Goal: Information Seeking & Learning: Check status

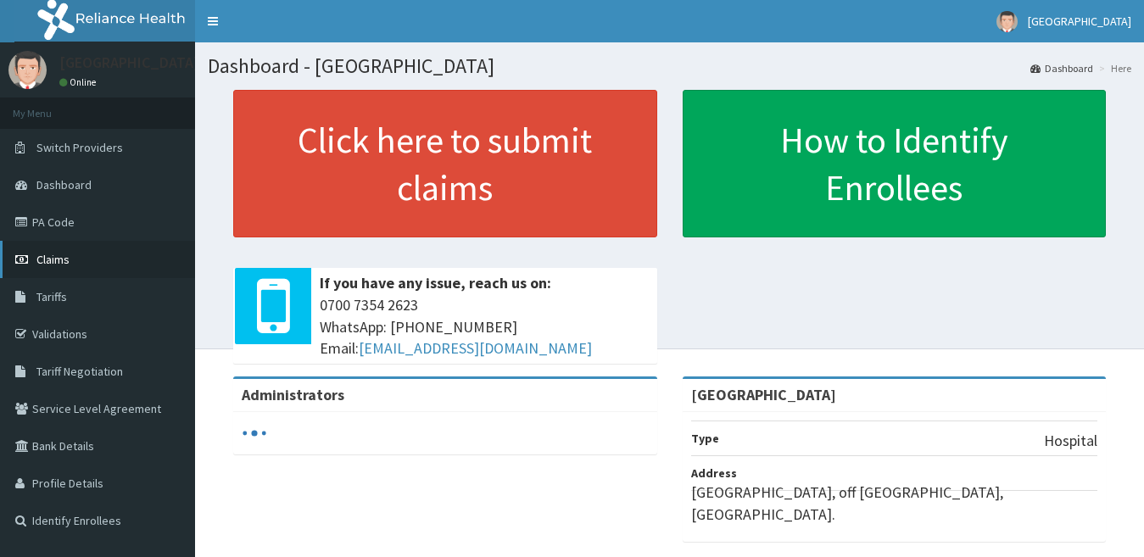
click at [70, 262] on link "Claims" at bounding box center [97, 259] width 195 height 37
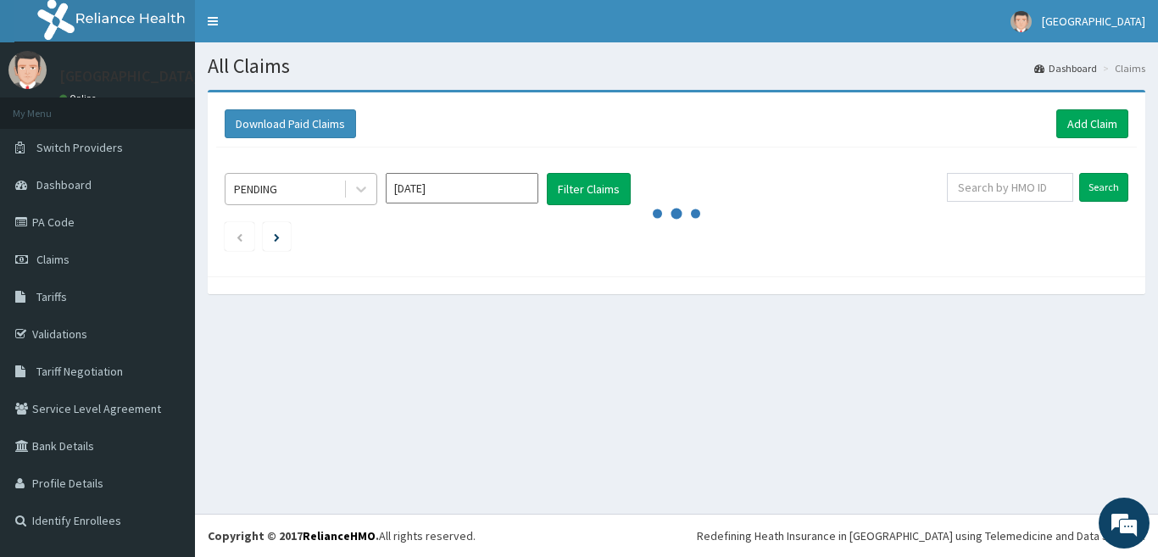
click at [331, 188] on div "PENDING" at bounding box center [284, 188] width 118 height 27
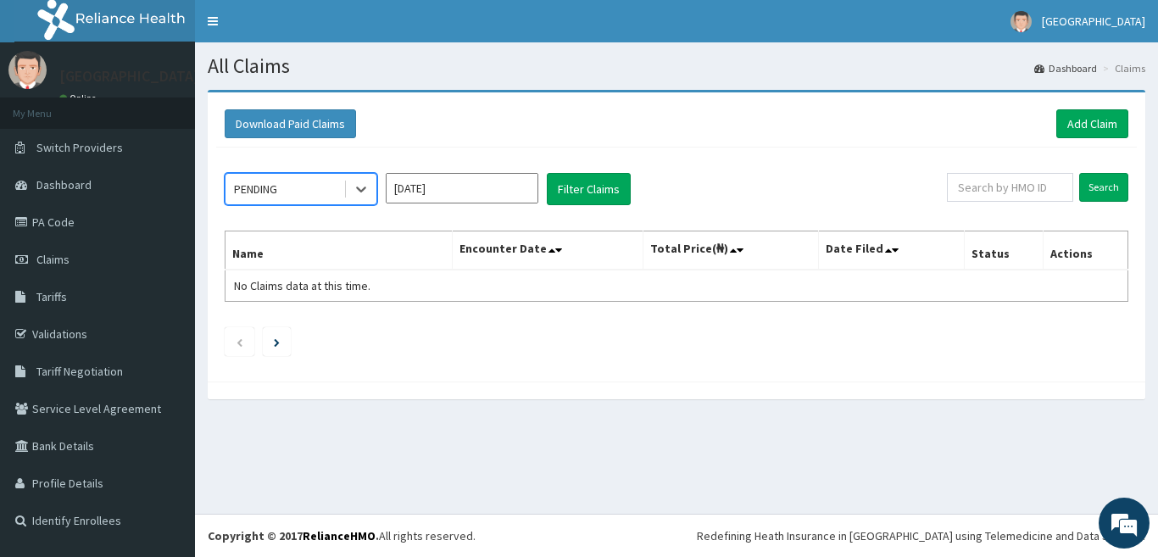
click at [508, 187] on input "[DATE]" at bounding box center [462, 188] width 153 height 31
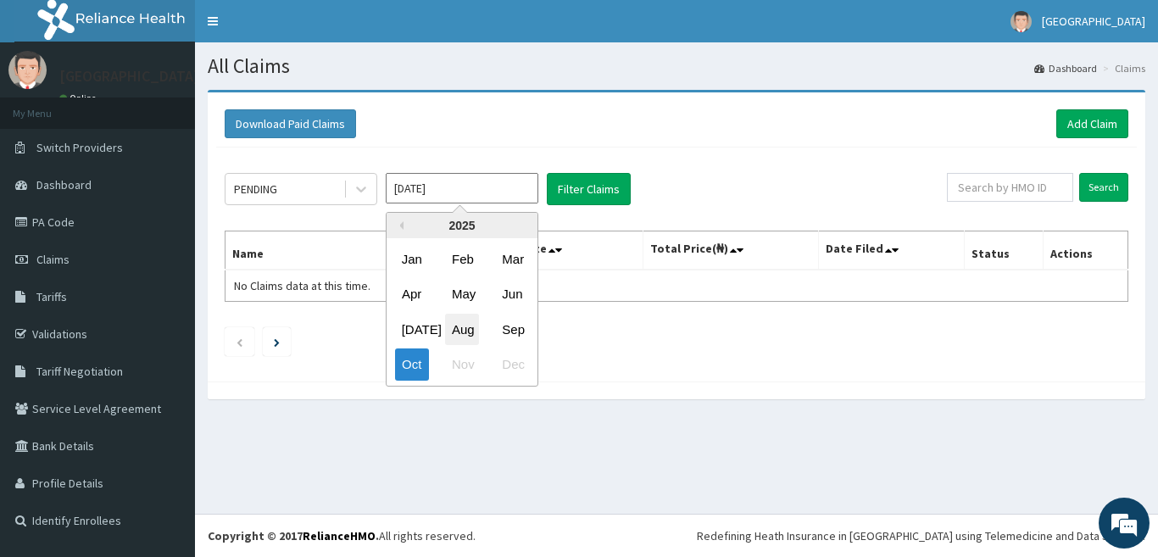
click at [460, 334] on div "Aug" at bounding box center [462, 329] width 34 height 31
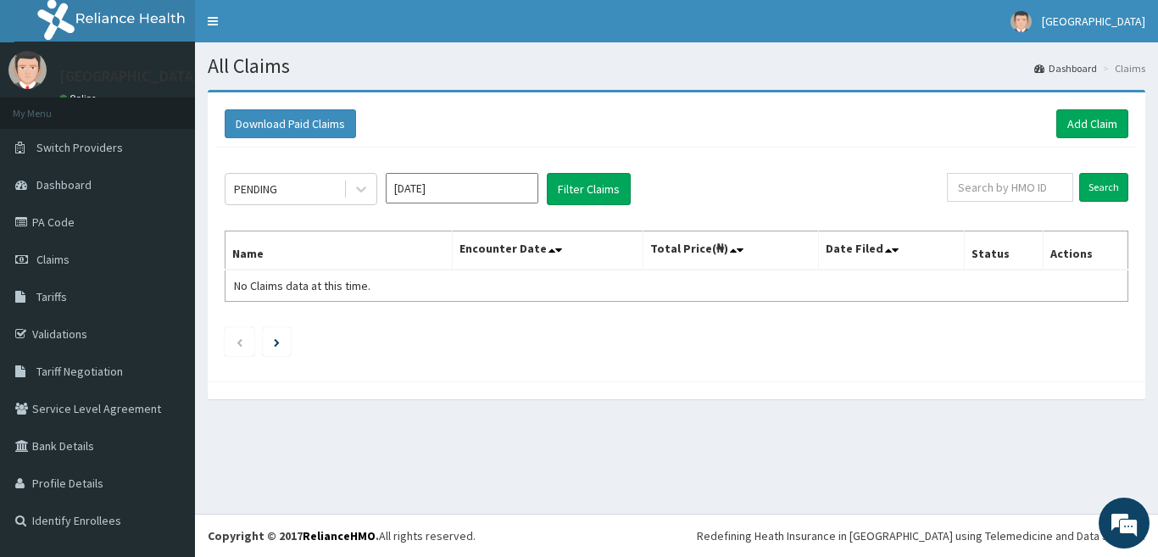
click at [579, 169] on div "PENDING [DATE] Filter Claims Search Name Encounter Date Total Price(₦) Date Fil…" at bounding box center [676, 259] width 921 height 225
click at [579, 187] on button "Filter Claims" at bounding box center [589, 189] width 84 height 32
click at [313, 187] on div "PENDING" at bounding box center [284, 188] width 118 height 27
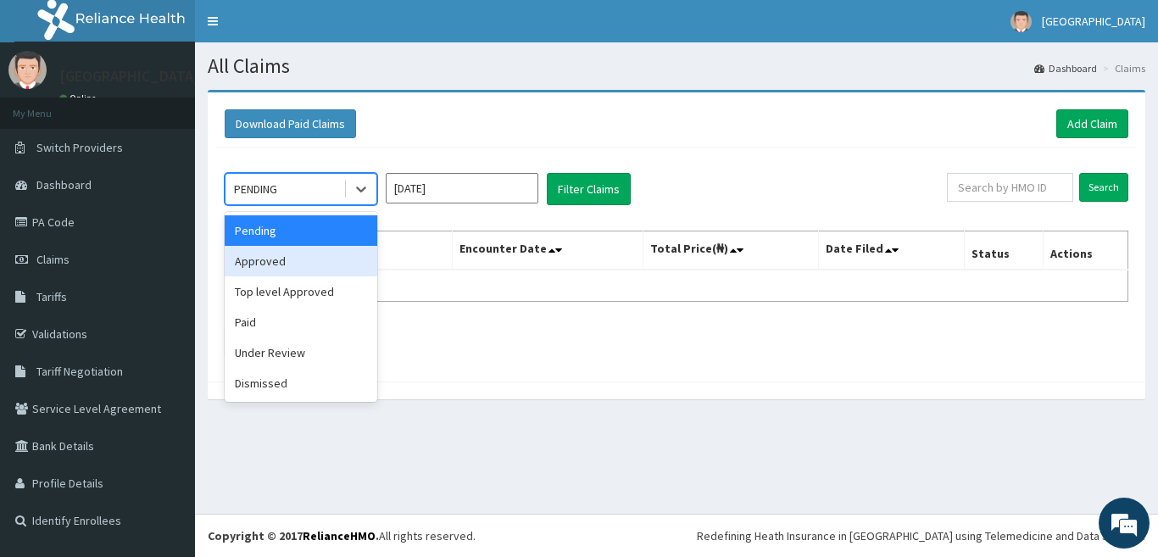
click at [310, 267] on div "Approved" at bounding box center [301, 261] width 153 height 31
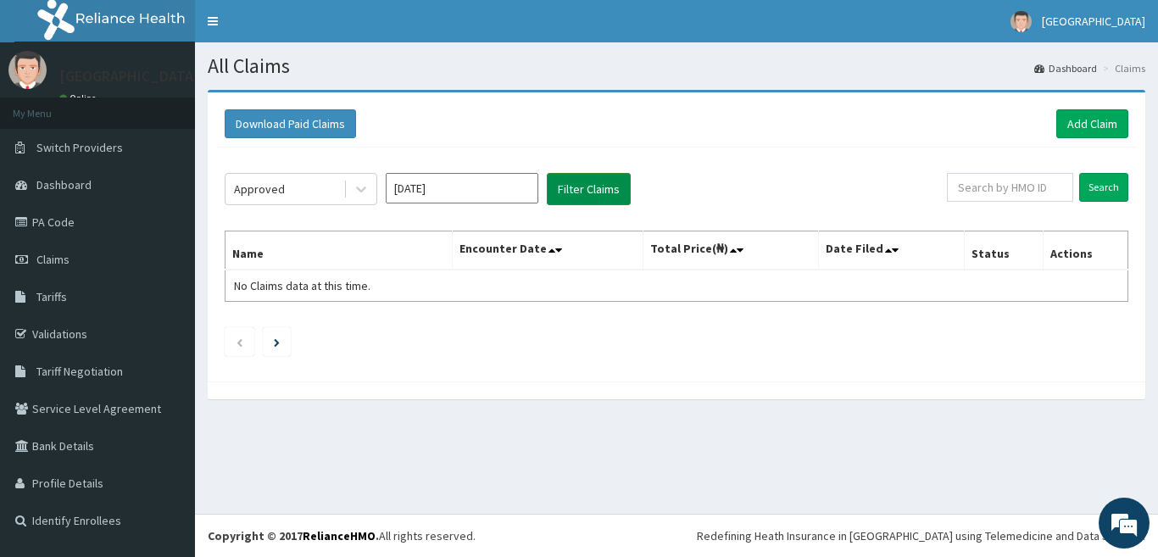
click at [589, 185] on button "Filter Claims" at bounding box center [589, 189] width 84 height 32
click at [588, 186] on button "Filter Claims" at bounding box center [589, 189] width 84 height 32
click at [309, 195] on div "Approved" at bounding box center [284, 188] width 118 height 27
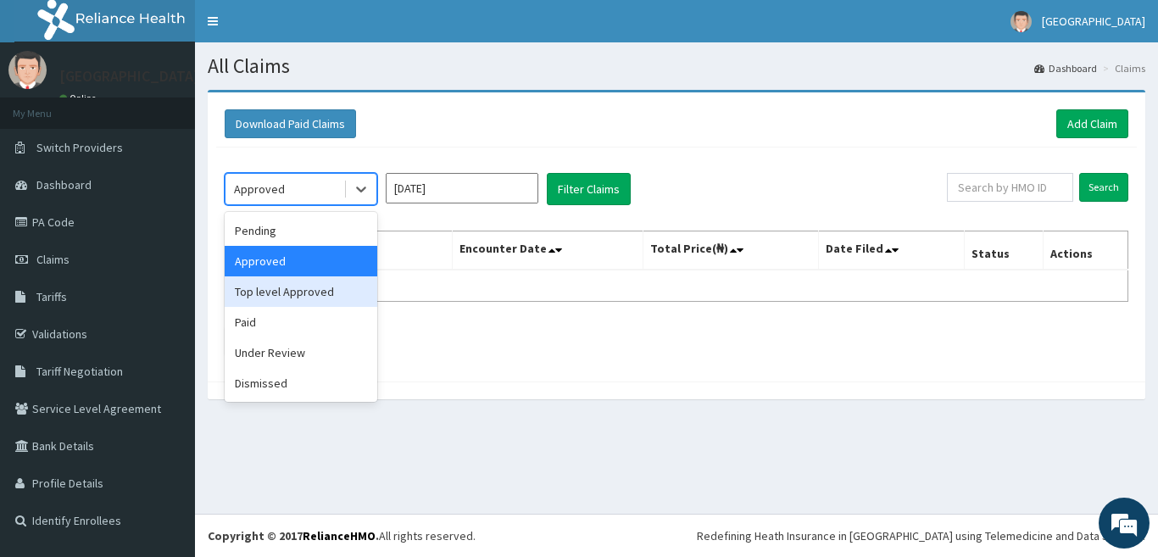
click at [307, 295] on div "Top level Approved" at bounding box center [301, 291] width 153 height 31
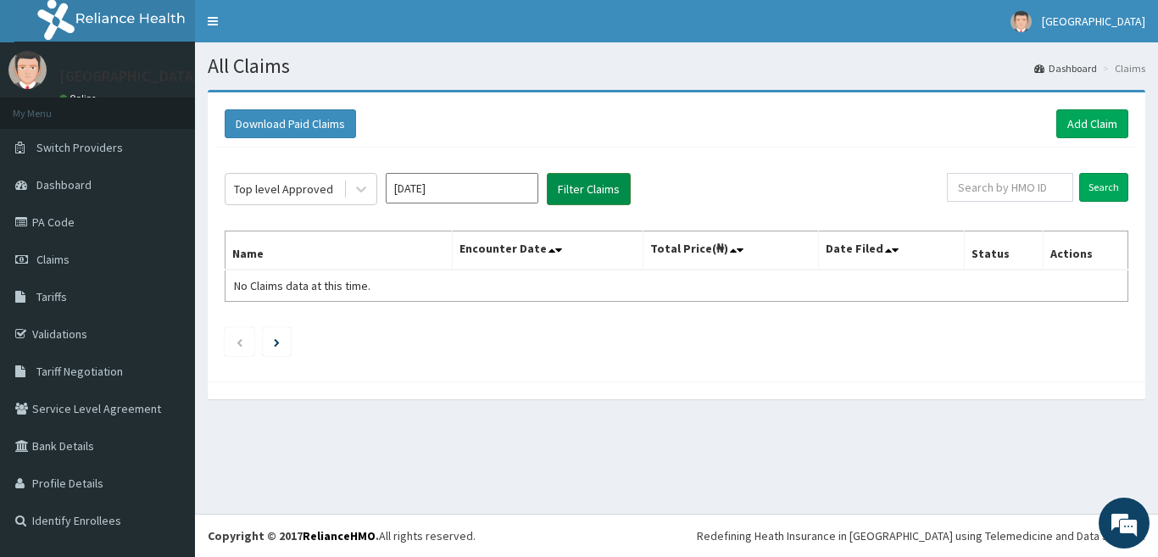
click at [604, 189] on button "Filter Claims" at bounding box center [589, 189] width 84 height 32
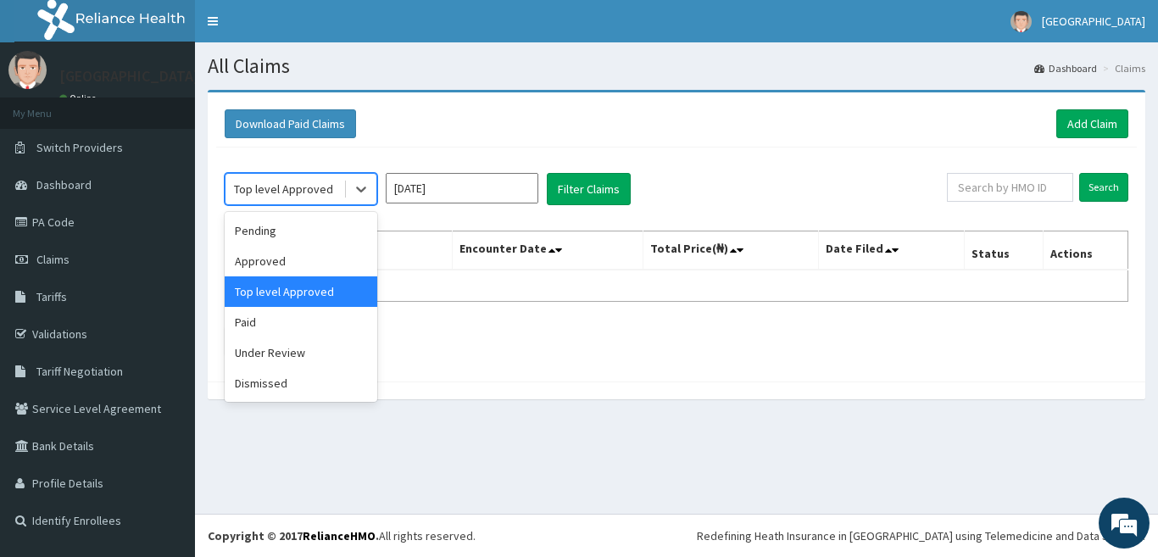
click at [320, 197] on div "Top level Approved" at bounding box center [283, 189] width 99 height 17
click at [340, 350] on div "Under Review" at bounding box center [301, 352] width 153 height 31
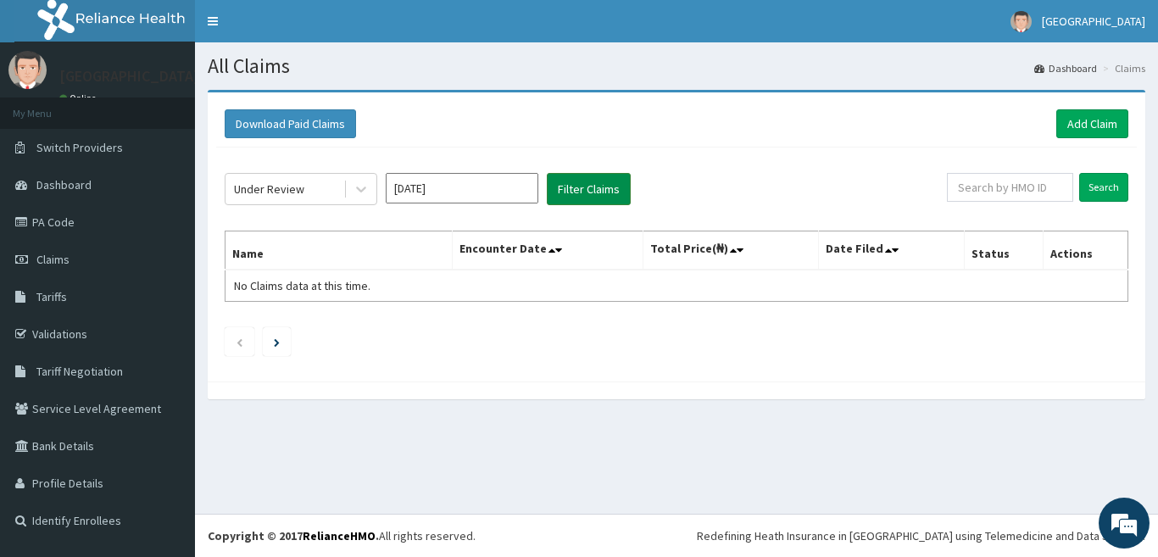
click at [588, 181] on button "Filter Claims" at bounding box center [589, 189] width 84 height 32
click at [587, 187] on button "Filter Claims" at bounding box center [589, 189] width 84 height 32
click at [264, 190] on div "Under Review" at bounding box center [269, 189] width 70 height 17
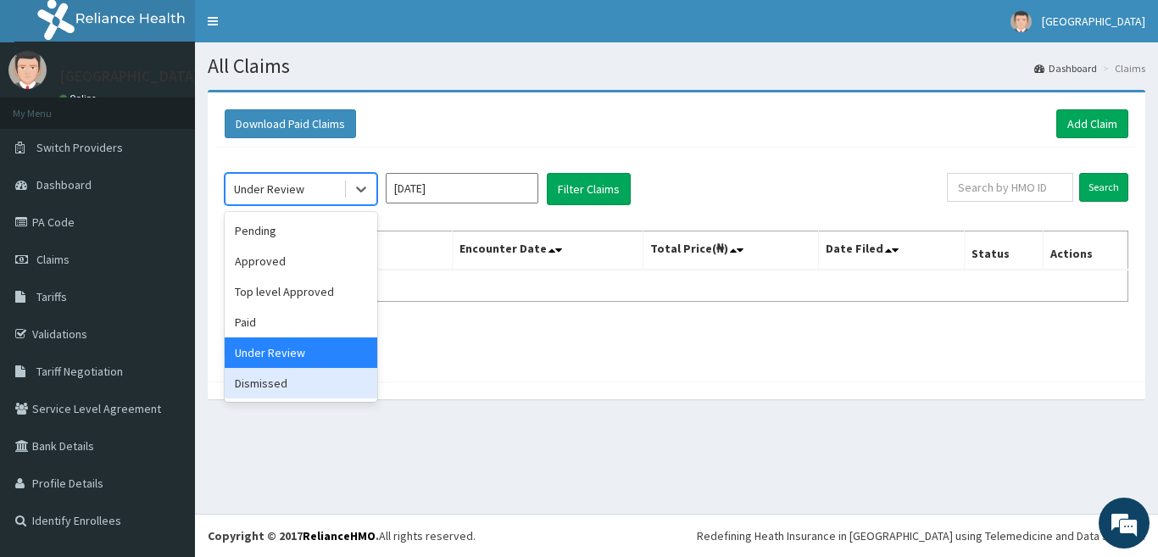
click at [317, 387] on div "Dismissed" at bounding box center [301, 383] width 153 height 31
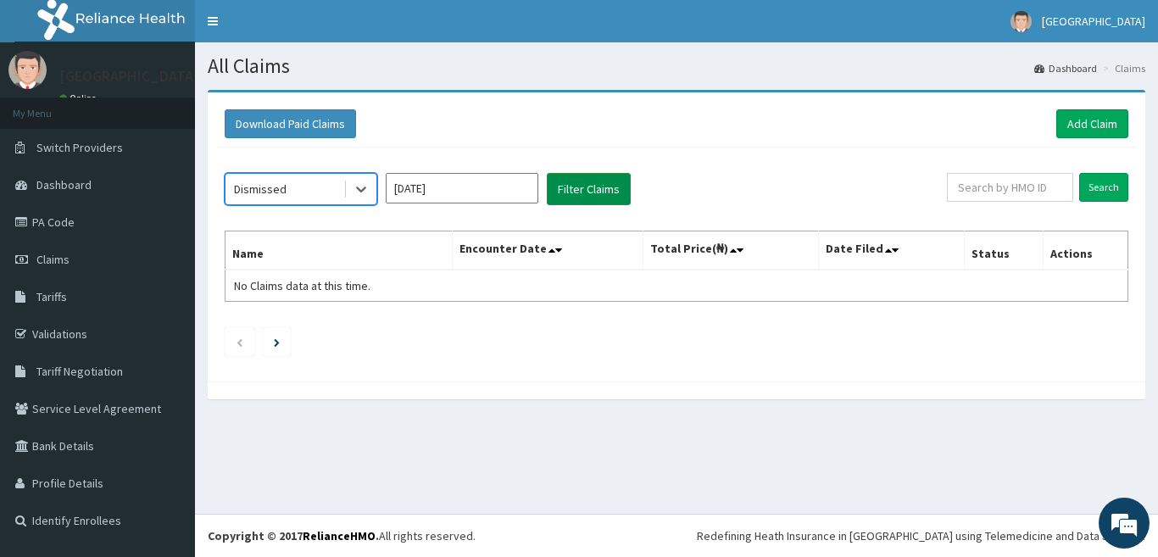
click at [597, 182] on button "Filter Claims" at bounding box center [589, 189] width 84 height 32
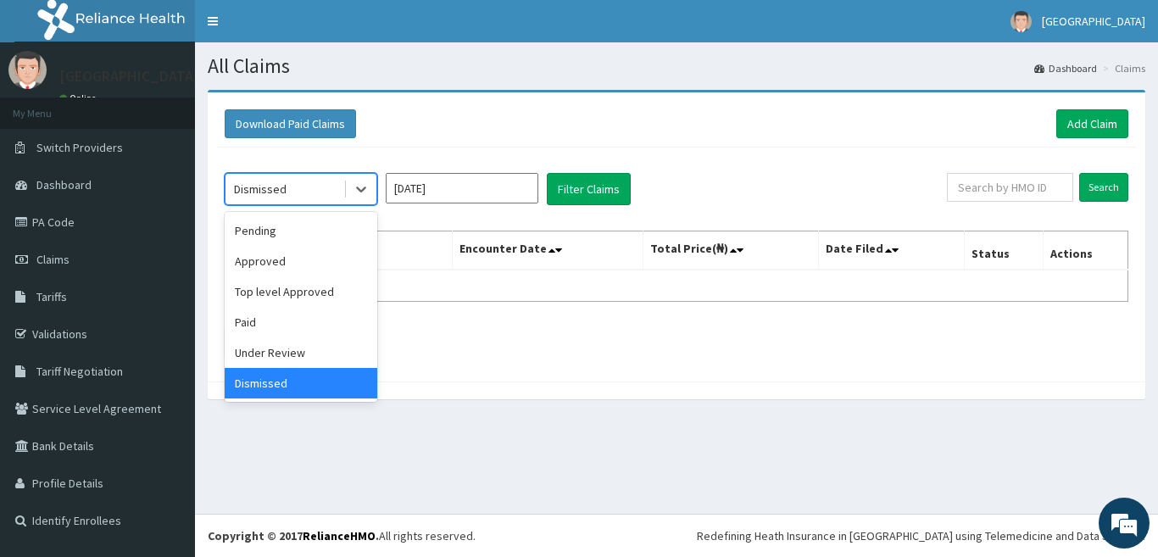
click at [325, 193] on div "Dismissed" at bounding box center [284, 188] width 118 height 27
click at [300, 324] on div "Paid" at bounding box center [301, 322] width 153 height 31
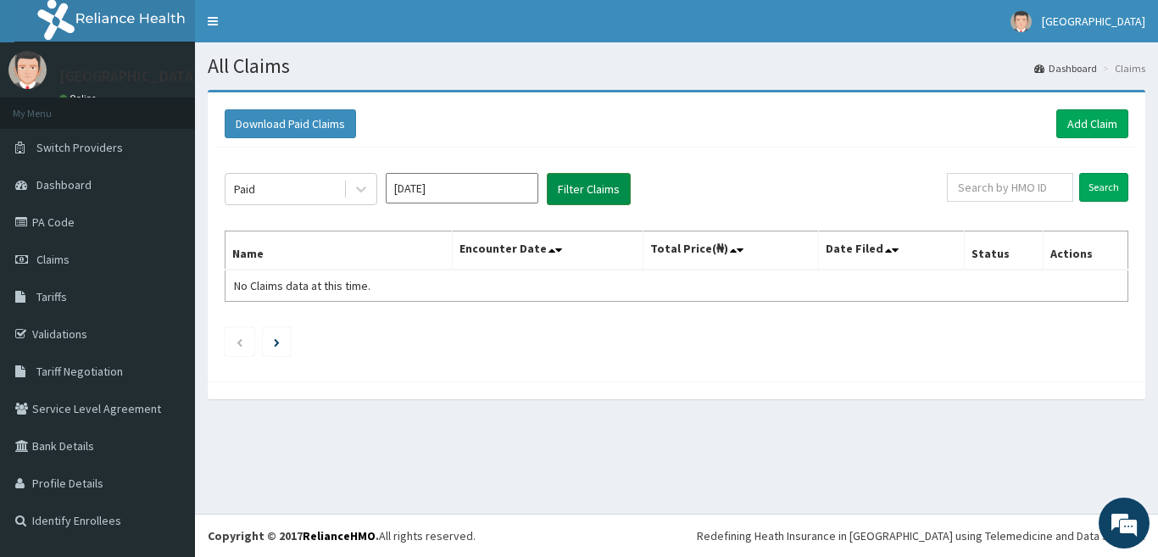
click at [593, 190] on button "Filter Claims" at bounding box center [589, 189] width 84 height 32
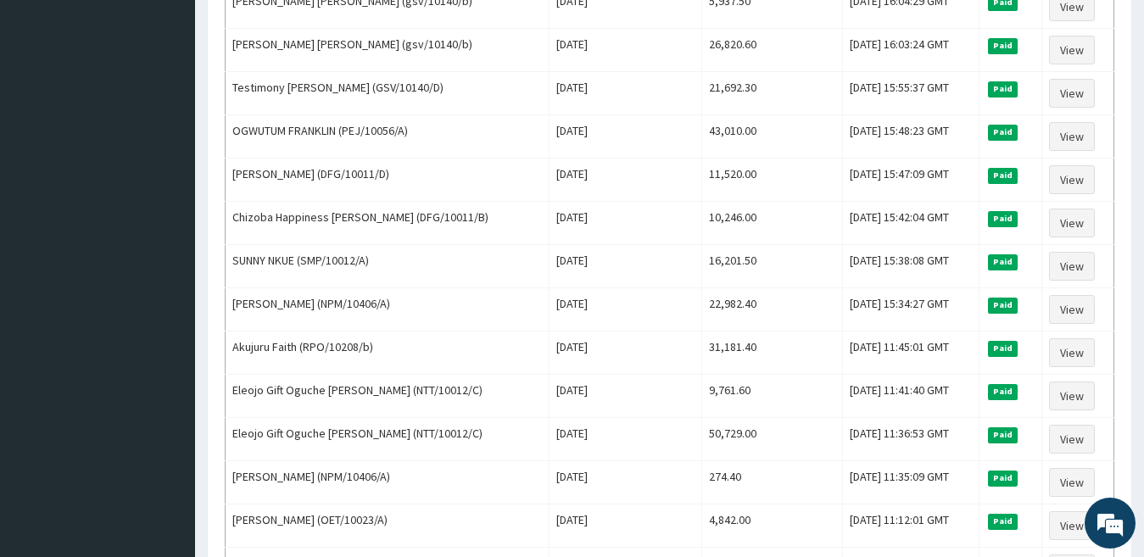
scroll to position [2045, 0]
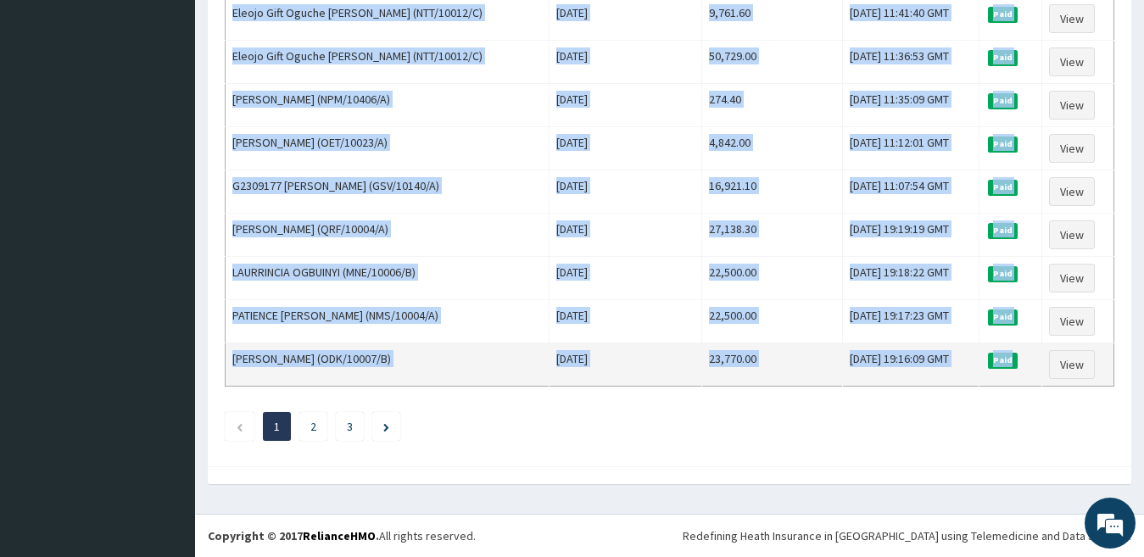
drag, startPoint x: 231, startPoint y: 288, endPoint x: 1031, endPoint y: 379, distance: 805.3
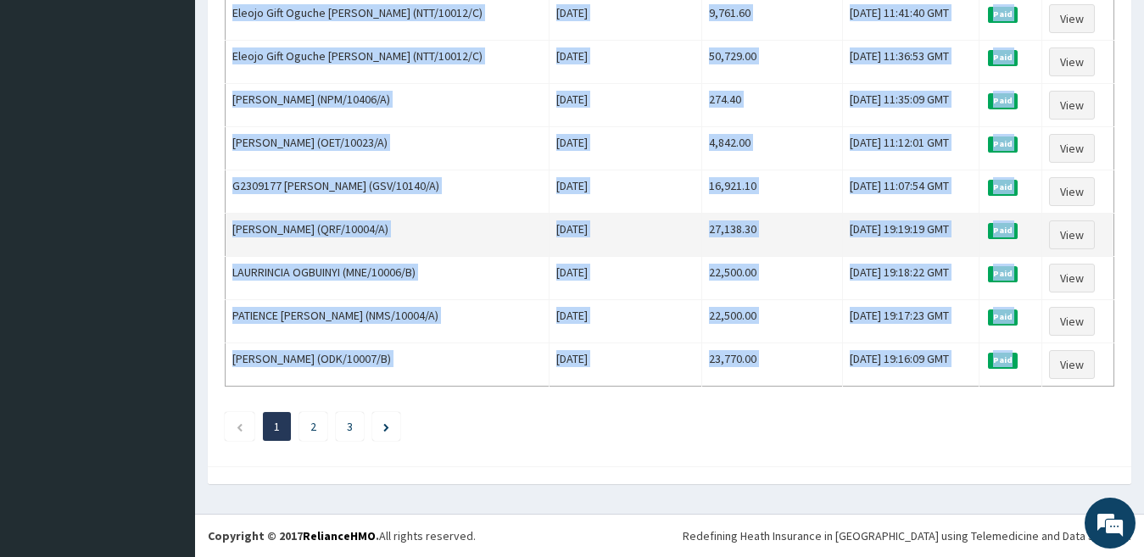
copy tbody "[PERSON_NAME] (RSM/10010/C) [DATE] 27,672.30 [DATE] 13:21:37 GMT Paid View Atar…"
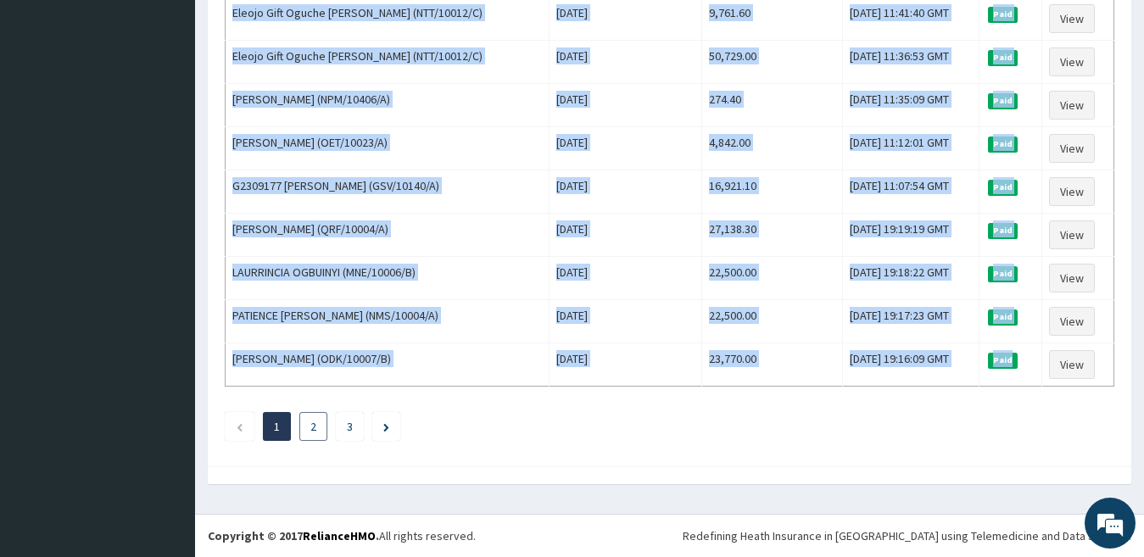
click at [306, 428] on li "2" at bounding box center [313, 426] width 28 height 29
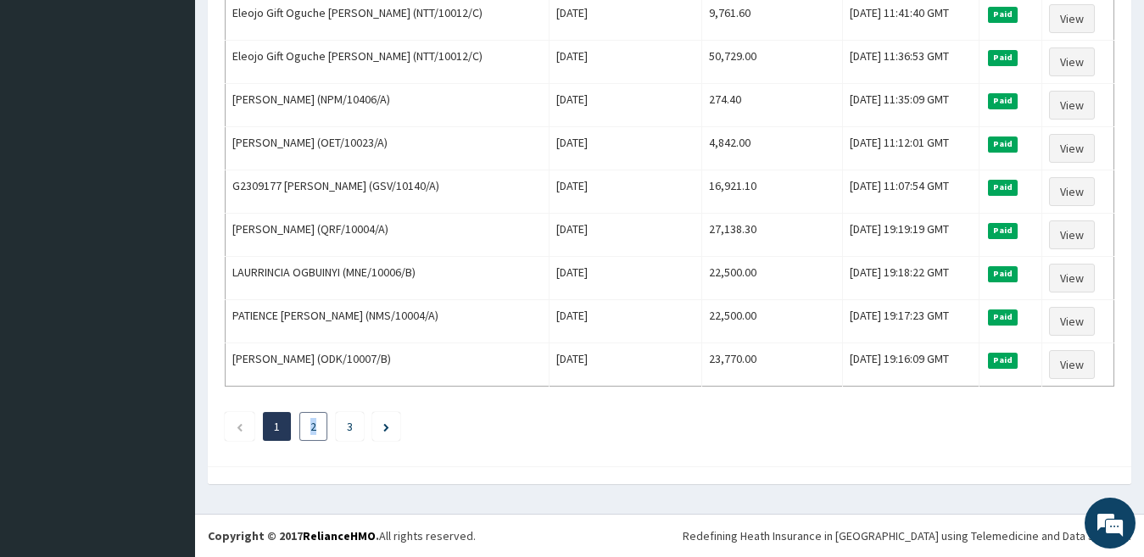
click at [306, 428] on li "2" at bounding box center [313, 426] width 28 height 29
click at [317, 427] on li "2" at bounding box center [313, 426] width 28 height 29
click at [314, 426] on link "2" at bounding box center [313, 426] width 6 height 15
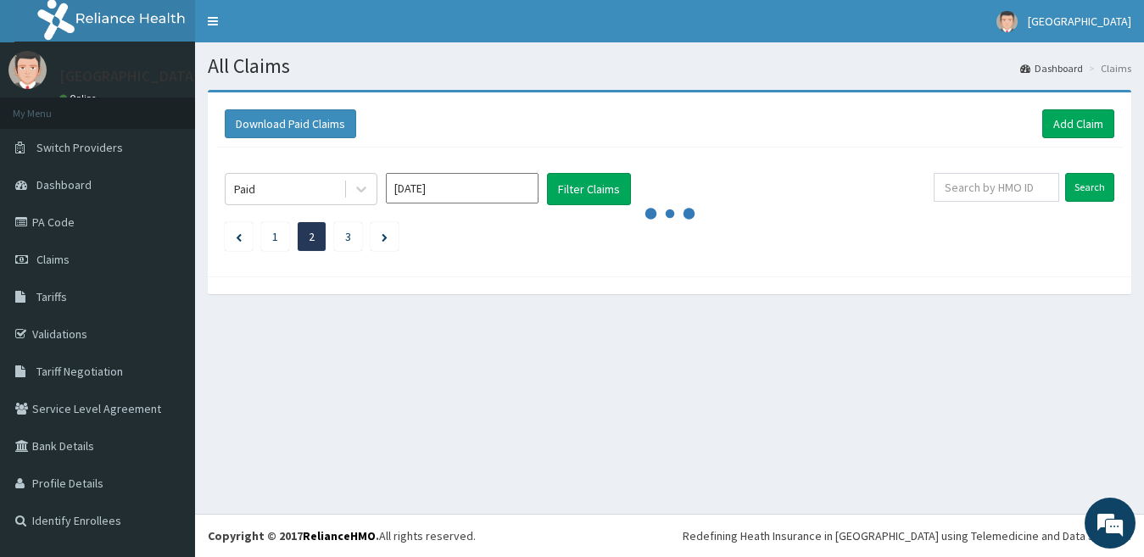
scroll to position [0, 0]
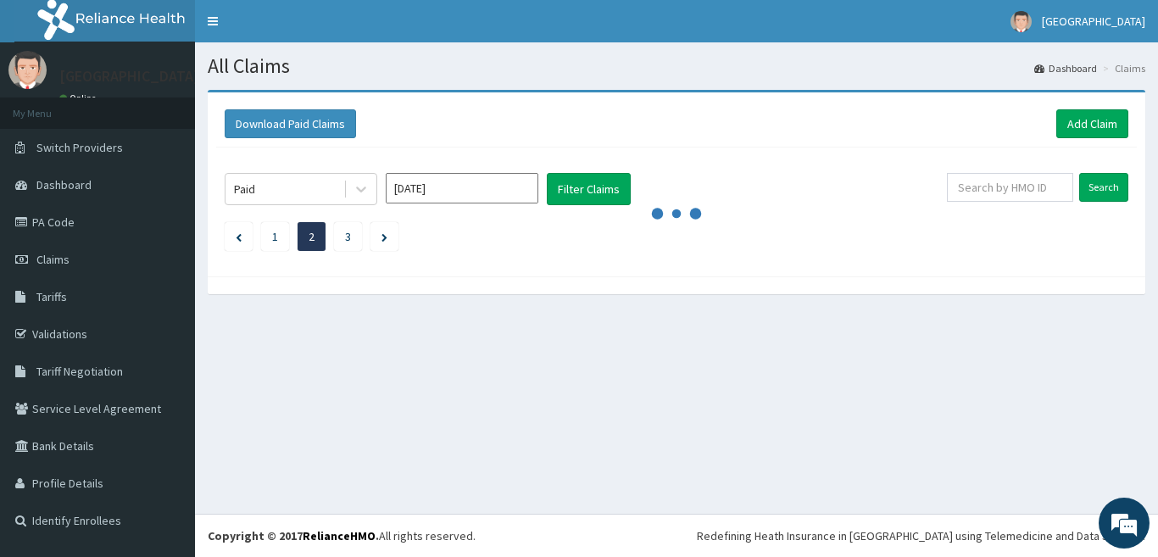
click at [314, 426] on div "All Claims Dashboard Claims Download Paid Claims Add Claim × Note you can only …" at bounding box center [676, 277] width 963 height 471
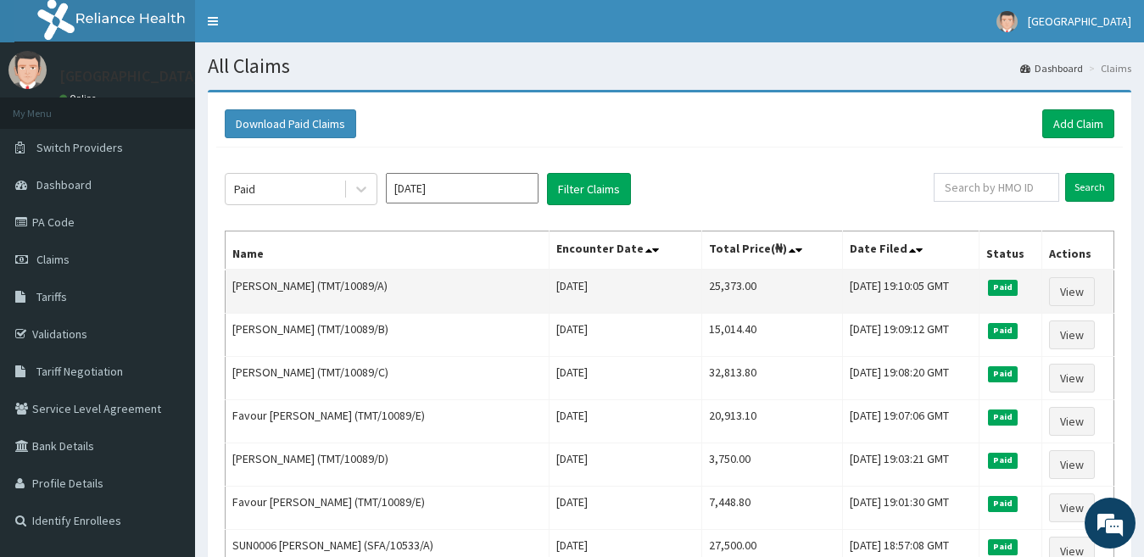
click at [227, 283] on td "[PERSON_NAME] (TMT/10089/A)" at bounding box center [387, 292] width 324 height 44
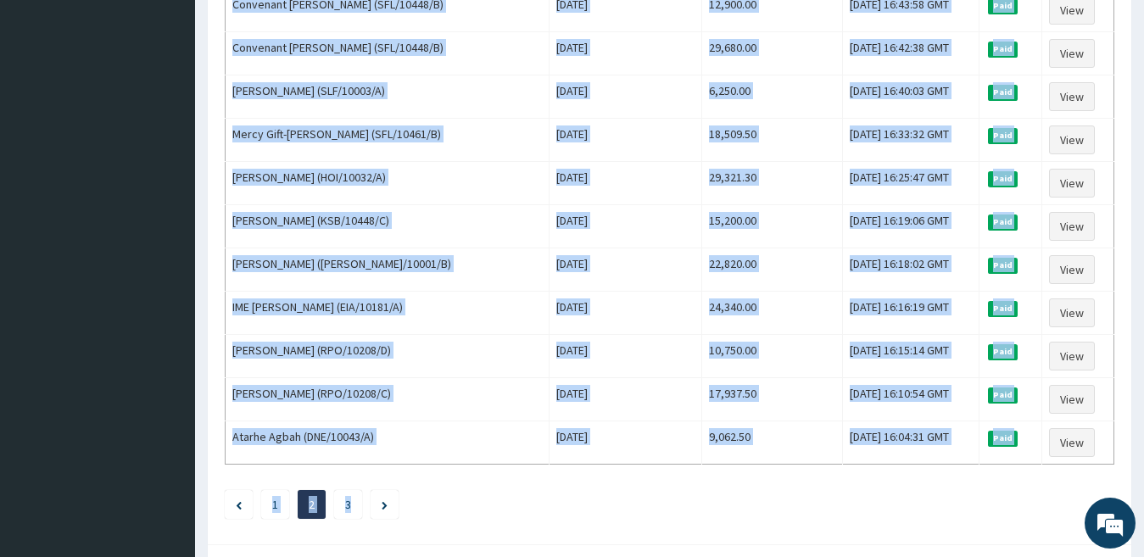
scroll to position [2045, 0]
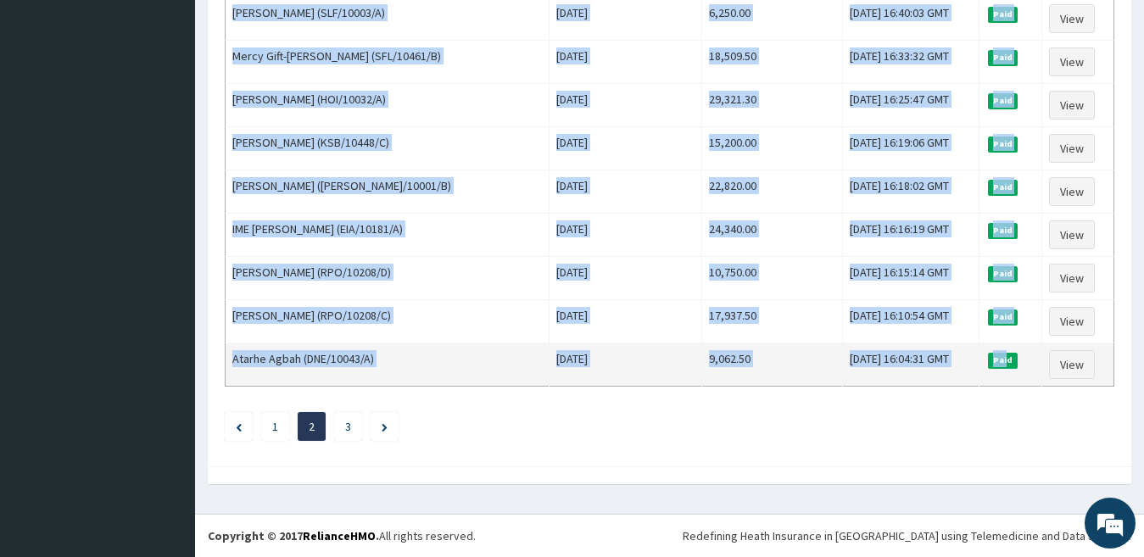
drag, startPoint x: 227, startPoint y: 283, endPoint x: 1016, endPoint y: 363, distance: 793.2
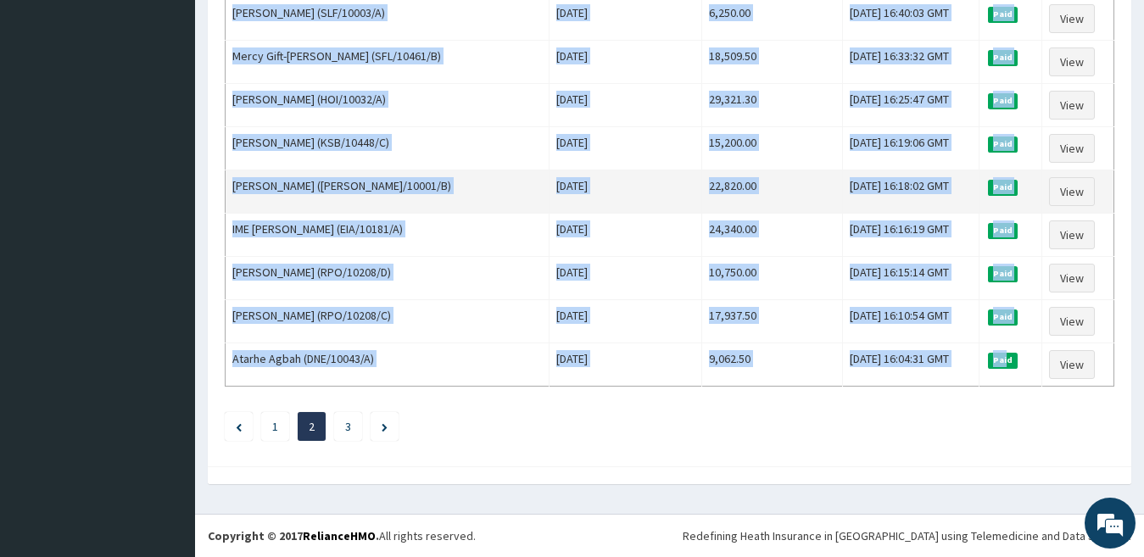
copy tbody "[PERSON_NAME] (TMT/10089/A) [DATE] 25,373.00 [DATE] 19:10:05 GMT Paid View [PER…"
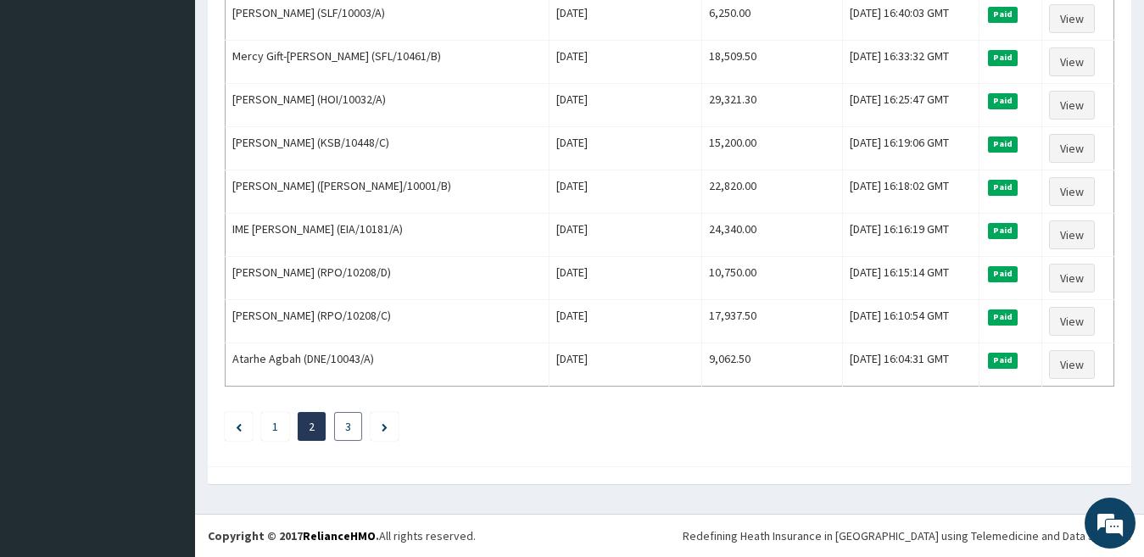
click at [345, 435] on li "3" at bounding box center [348, 426] width 28 height 29
click at [345, 425] on link "3" at bounding box center [348, 426] width 6 height 15
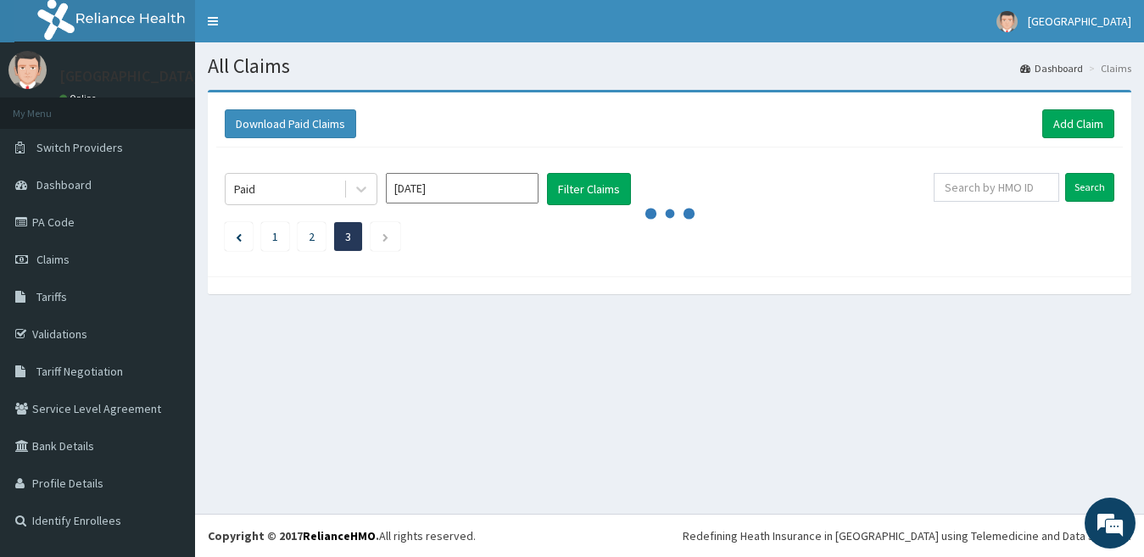
scroll to position [0, 0]
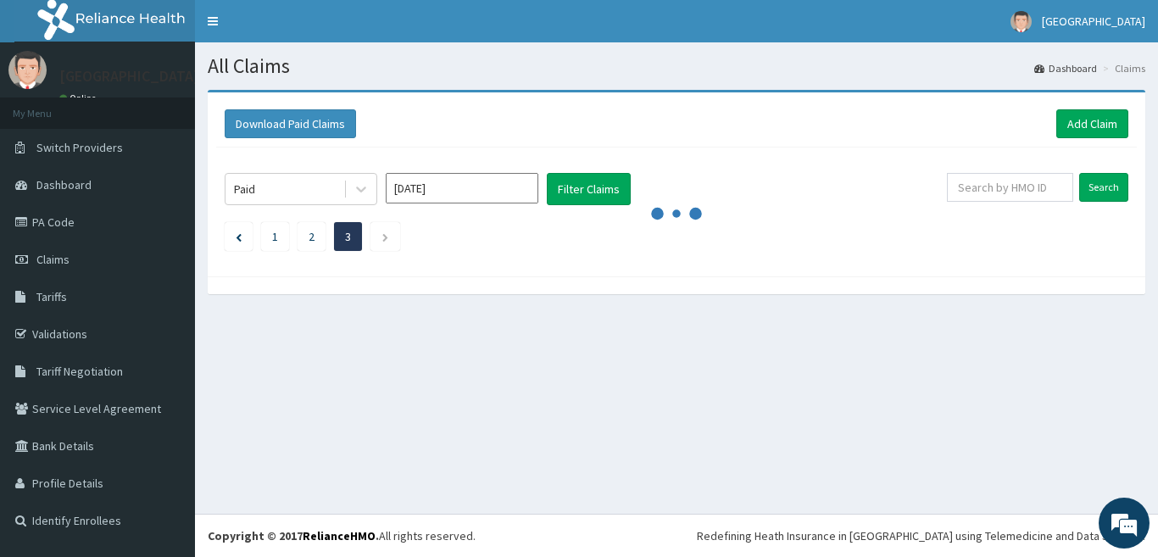
click at [345, 425] on div "All Claims Dashboard Claims Download Paid Claims Add Claim × Note you can only …" at bounding box center [676, 277] width 963 height 471
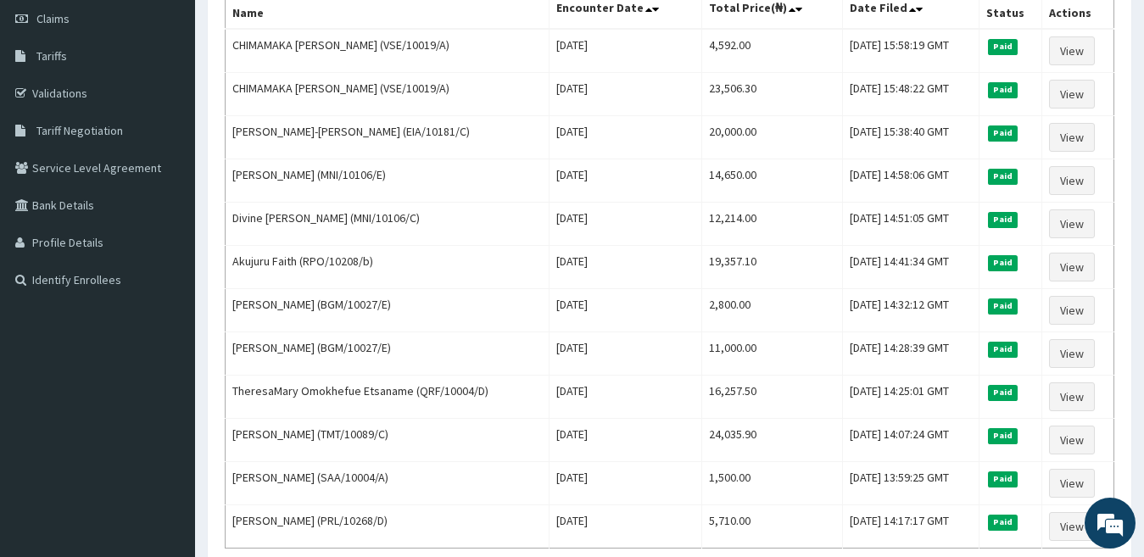
scroll to position [403, 0]
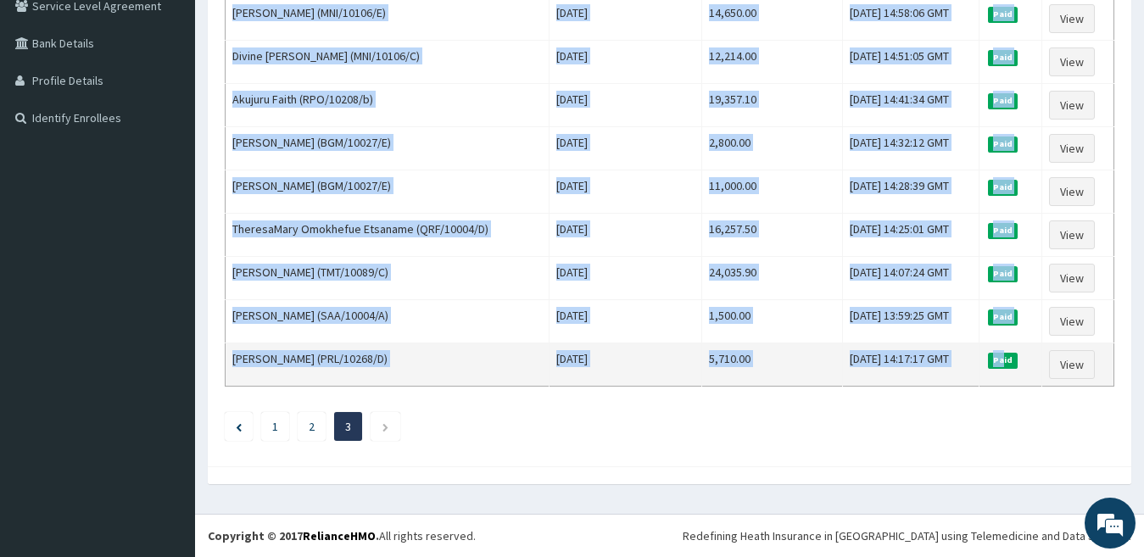
drag, startPoint x: 225, startPoint y: 287, endPoint x: 1011, endPoint y: 361, distance: 789.3
click at [1011, 361] on tbody "CHIMAMAKA [PERSON_NAME] (VSE/10019/A) [DATE] 4,592.00 [DATE] 15:58:19 GMT Paid …" at bounding box center [669, 127] width 888 height 520
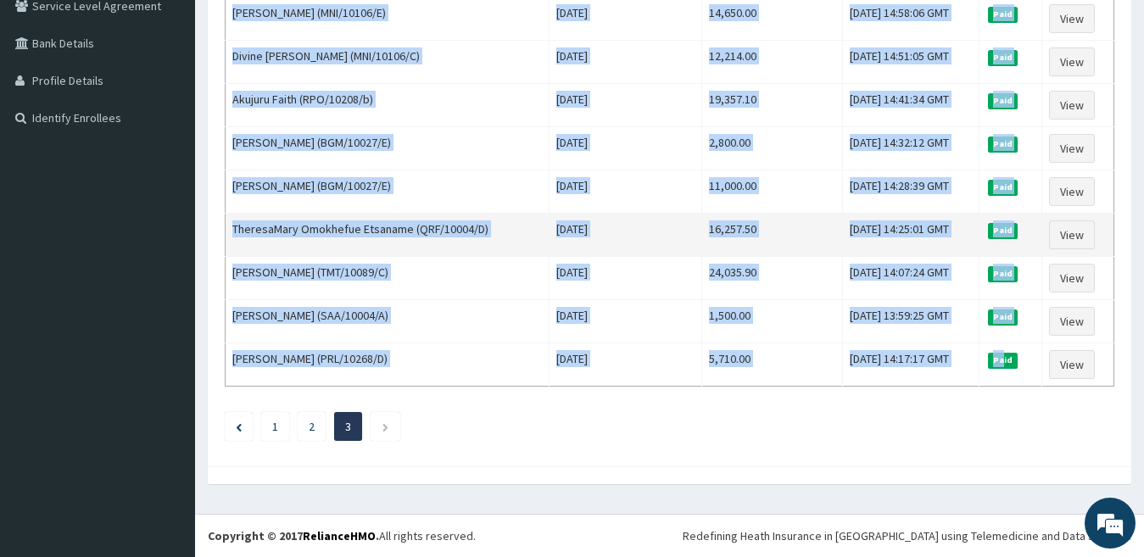
copy tbody "CHIMAMAKA [PERSON_NAME] (VSE/10019/A) [DATE] 4,592.00 [DATE] 15:58:19 GMT Paid …"
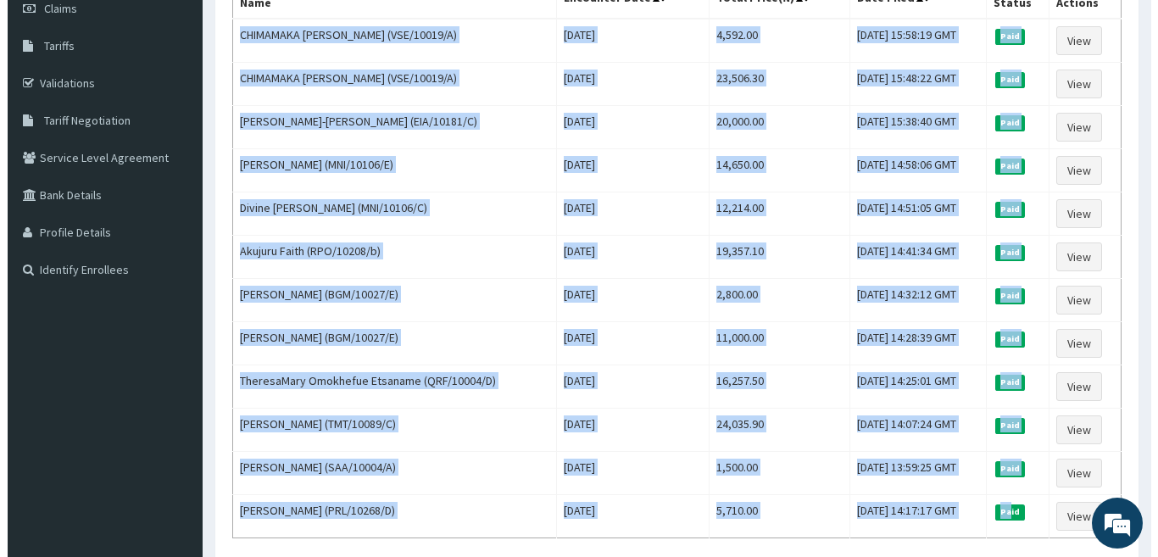
scroll to position [0, 0]
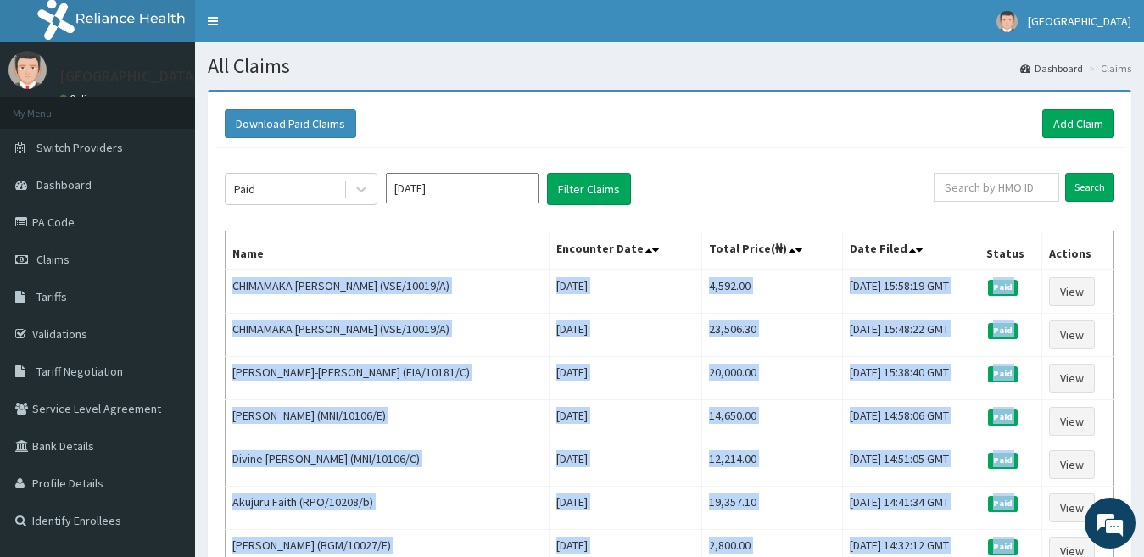
click at [405, 189] on input "[DATE]" at bounding box center [462, 188] width 153 height 31
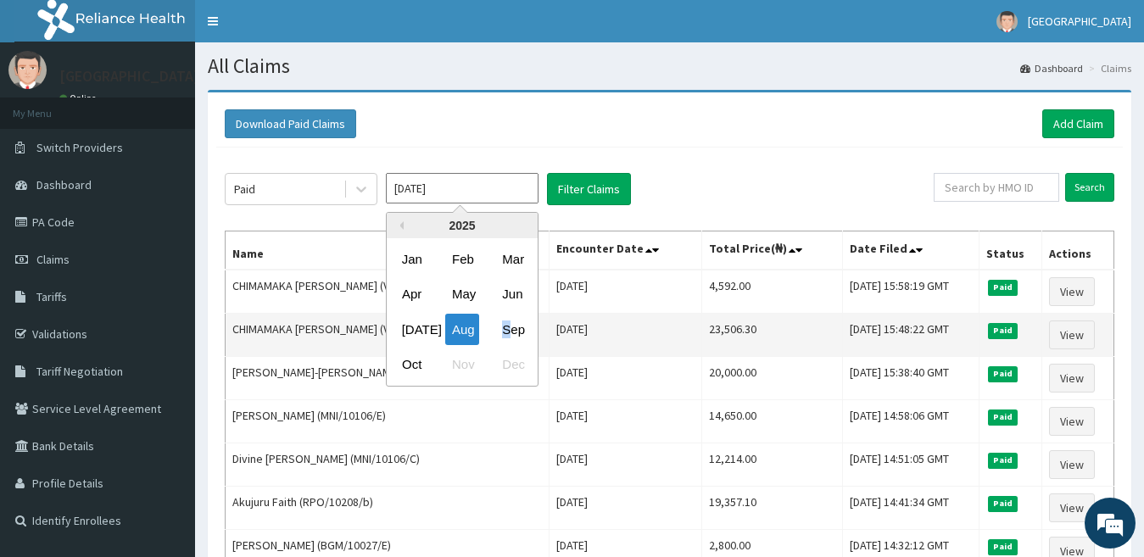
click at [500, 327] on div "Sep" at bounding box center [512, 329] width 34 height 31
type input "[DATE]"
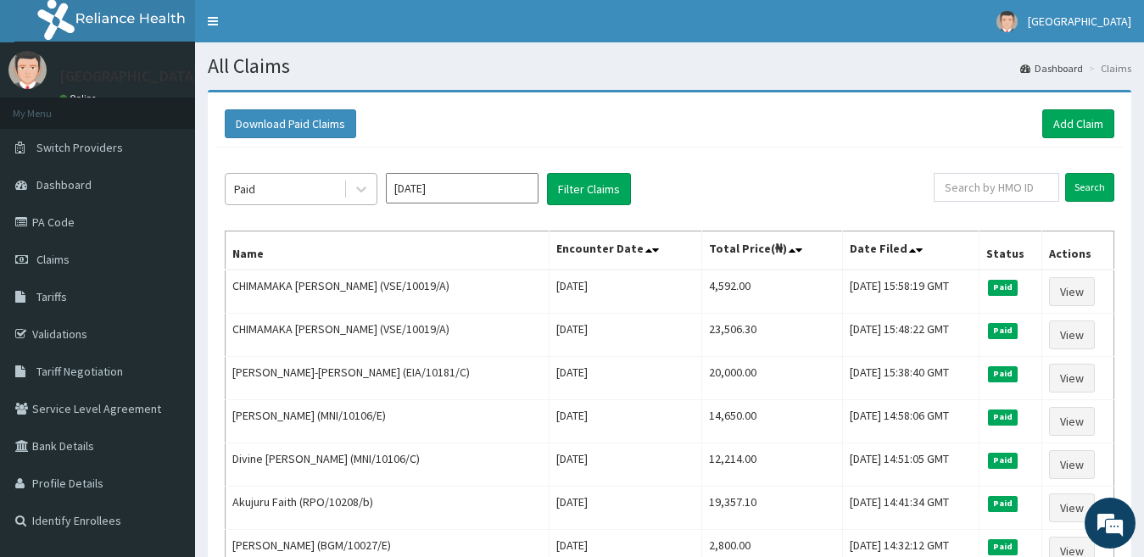
click at [298, 185] on div "Paid" at bounding box center [284, 188] width 118 height 27
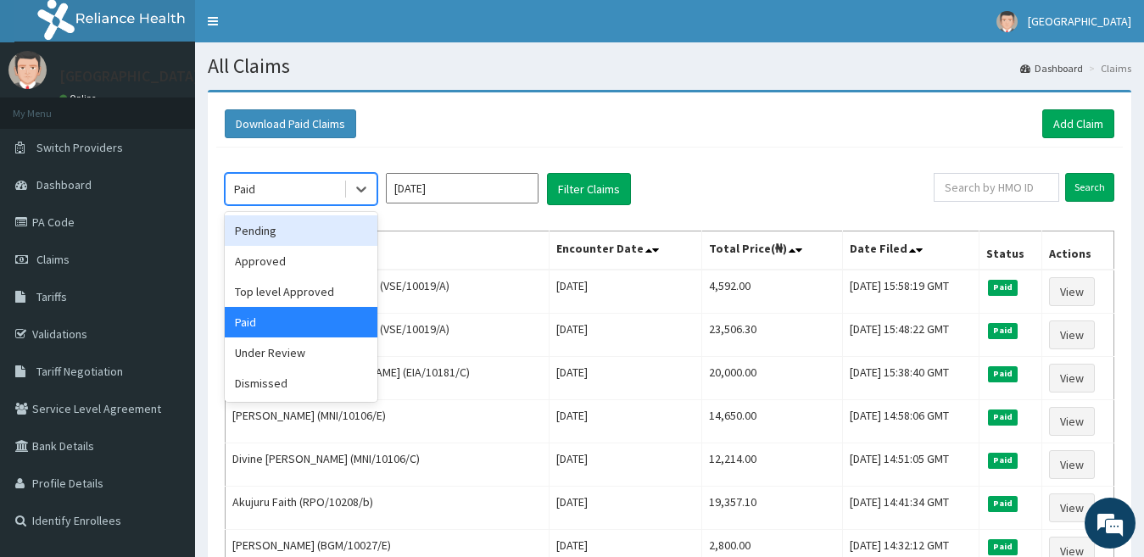
click at [292, 232] on div "Pending" at bounding box center [301, 230] width 153 height 31
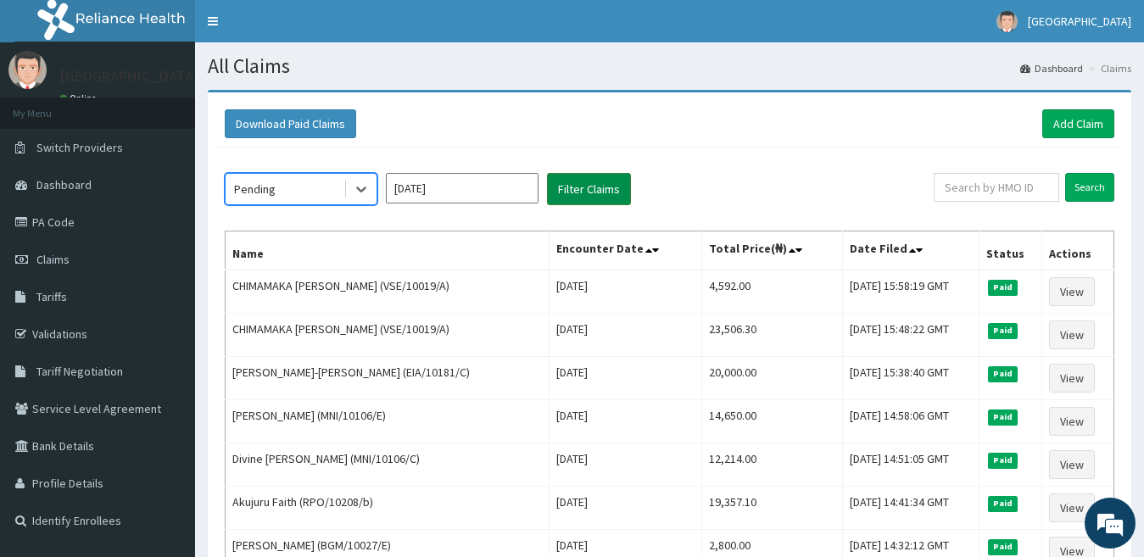
click at [587, 201] on button "Filter Claims" at bounding box center [589, 189] width 84 height 32
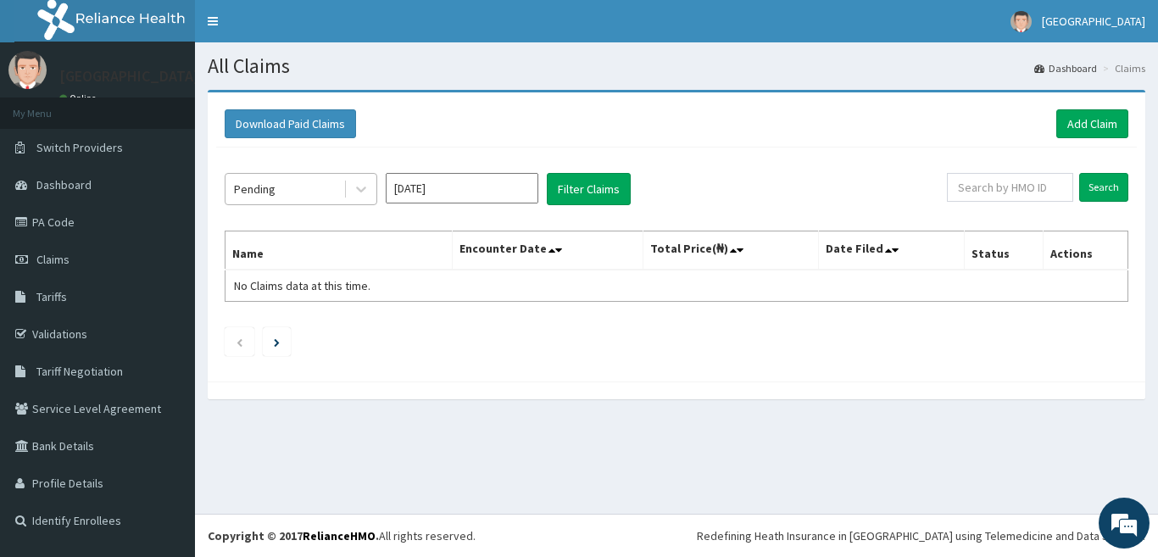
click at [281, 198] on div "Pending" at bounding box center [284, 188] width 118 height 27
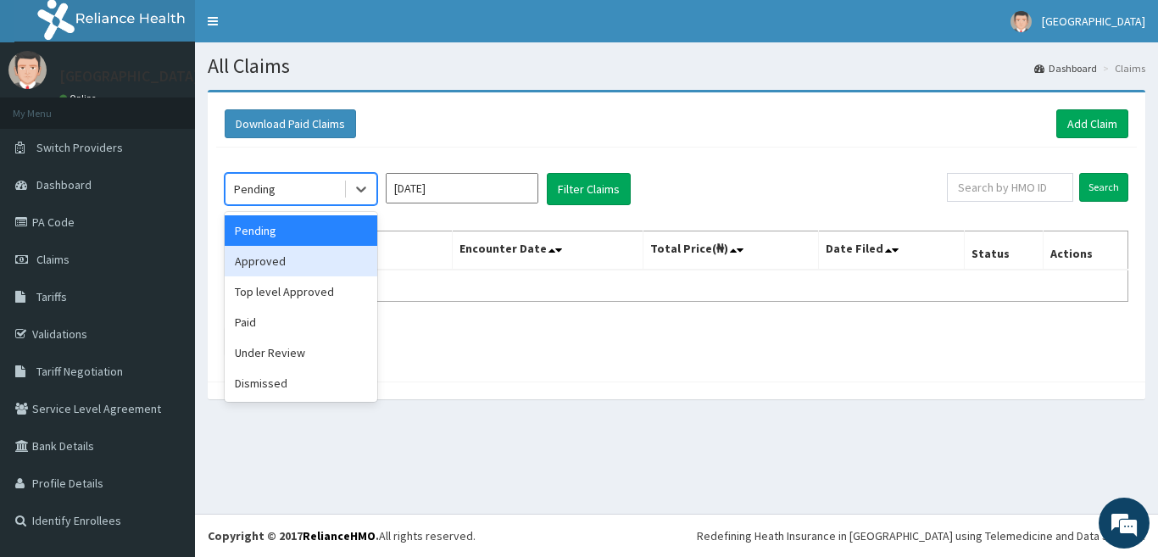
click at [287, 256] on div "Approved" at bounding box center [301, 261] width 153 height 31
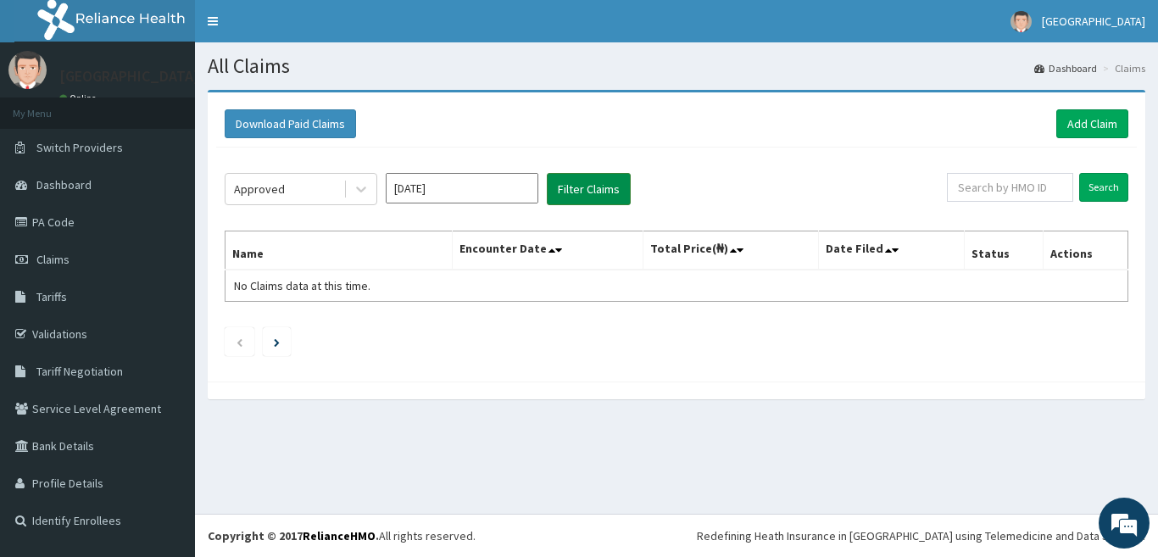
click at [576, 195] on button "Filter Claims" at bounding box center [589, 189] width 84 height 32
click at [314, 192] on div "Approved" at bounding box center [284, 188] width 118 height 27
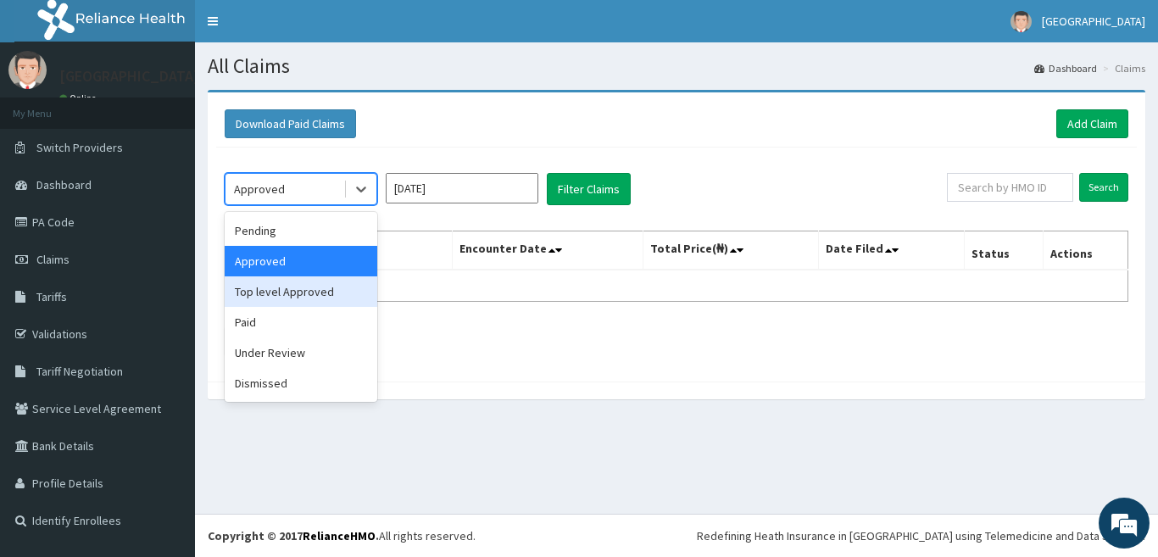
click at [326, 297] on div "Top level Approved" at bounding box center [301, 291] width 153 height 31
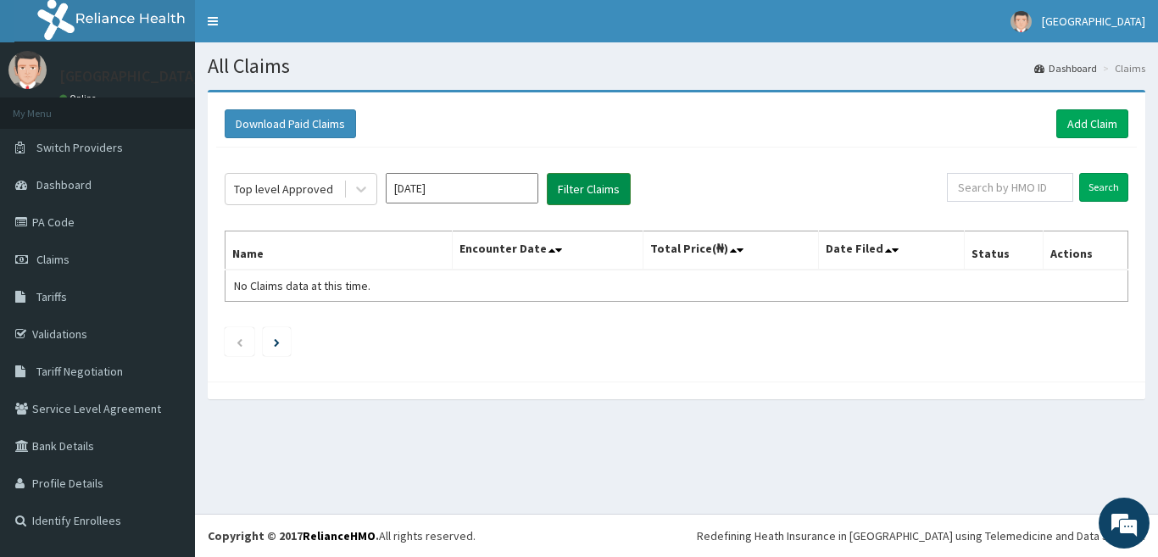
click at [600, 190] on button "Filter Claims" at bounding box center [589, 189] width 84 height 32
click at [307, 184] on div "Top level Approved" at bounding box center [283, 189] width 99 height 17
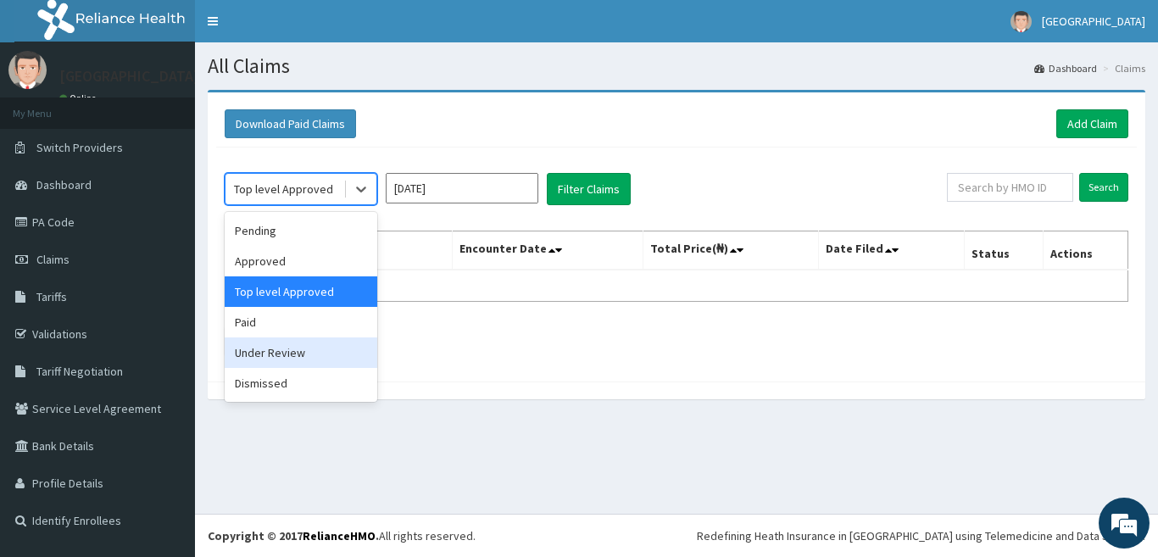
click at [322, 348] on div "Under Review" at bounding box center [301, 352] width 153 height 31
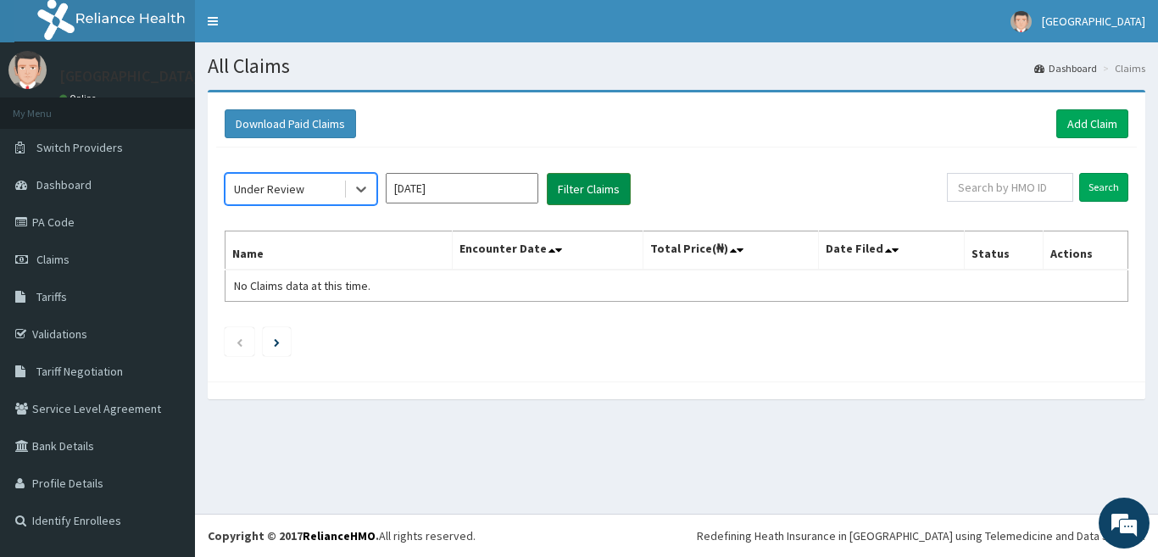
click at [598, 175] on button "Filter Claims" at bounding box center [589, 189] width 84 height 32
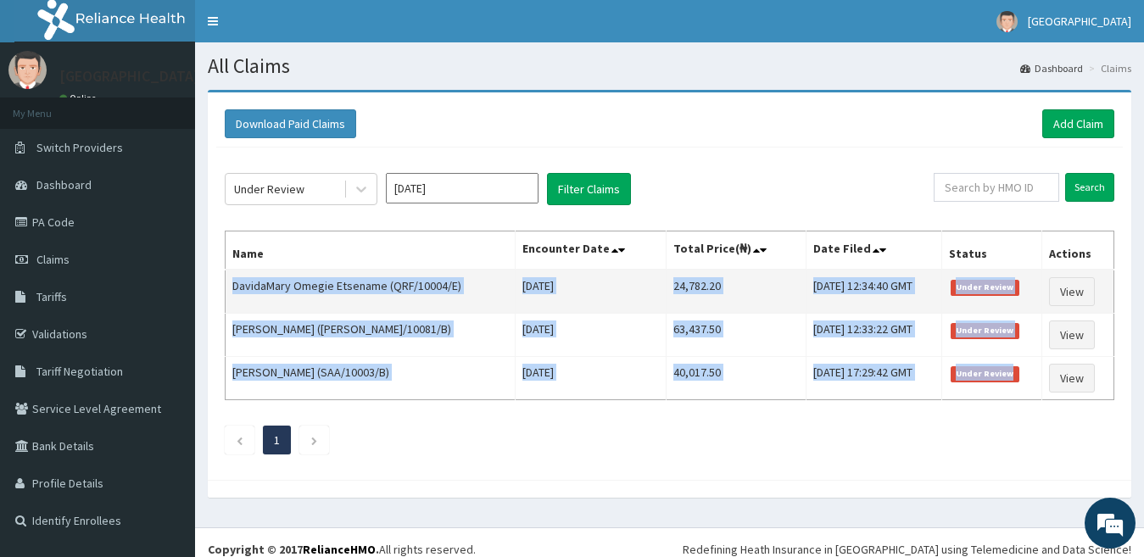
drag, startPoint x: 1031, startPoint y: 389, endPoint x: 227, endPoint y: 288, distance: 809.9
click at [227, 288] on tbody "DavidaMary Omegie Etsename (QRF/10004/E) [DATE] 24,782.20 [DATE] 12:34:40 GMT U…" at bounding box center [669, 335] width 888 height 131
copy tbody "DavidaMary Omegie Etsename (QRF/10004/E) [DATE] 24,782.20 [DATE] 12:34:40 GMT U…"
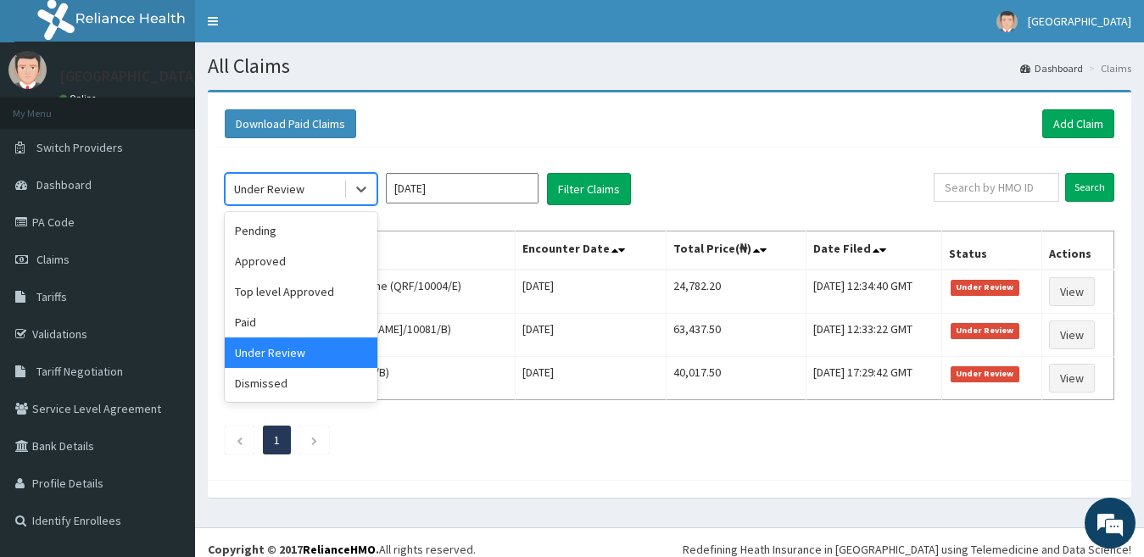
click at [332, 198] on div "Under Review" at bounding box center [284, 188] width 118 height 27
click at [259, 392] on div "Dismissed" at bounding box center [301, 383] width 153 height 31
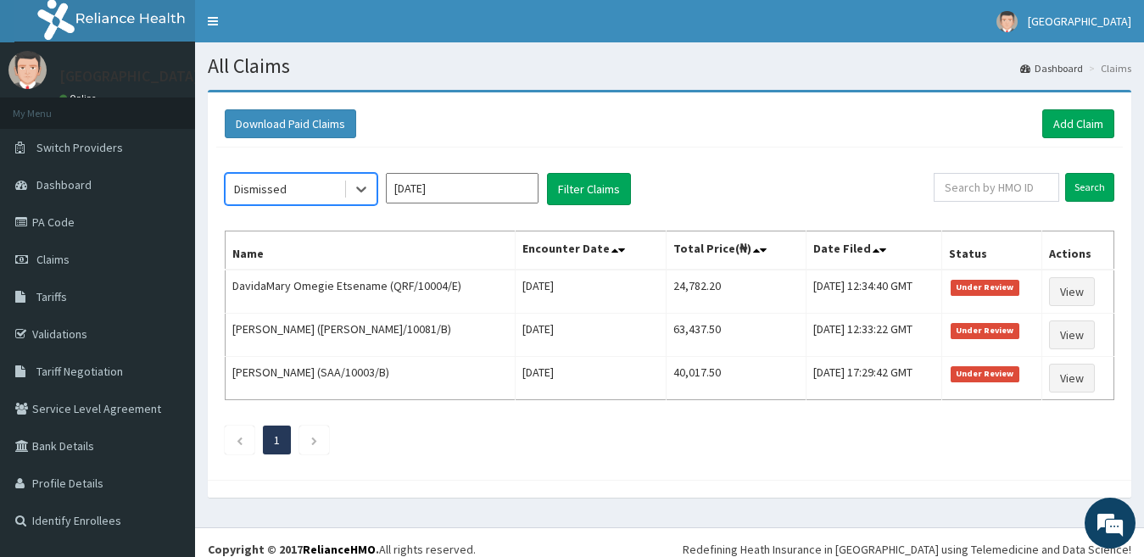
click at [646, 205] on div "option Dismissed, selected. Select is focused ,type to refine list, press Down …" at bounding box center [579, 189] width 709 height 32
click at [602, 186] on button "Filter Claims" at bounding box center [589, 189] width 84 height 32
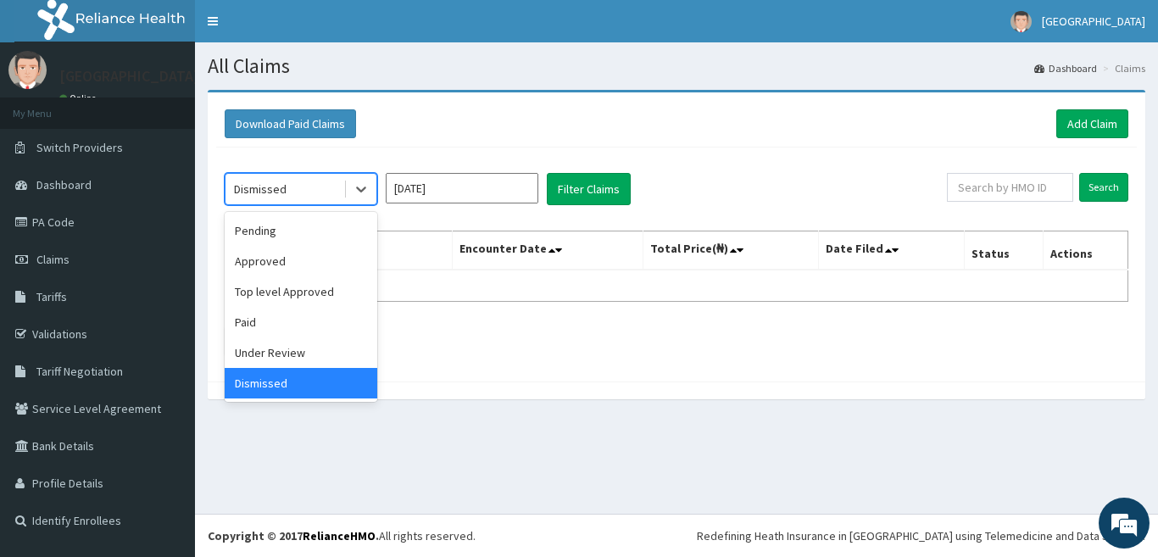
click at [281, 186] on div "Dismissed" at bounding box center [260, 189] width 53 height 17
click at [450, 361] on div "option Dismissed, selected. option Paid focused, 4 of 6. 6 results available. U…" at bounding box center [676, 259] width 921 height 225
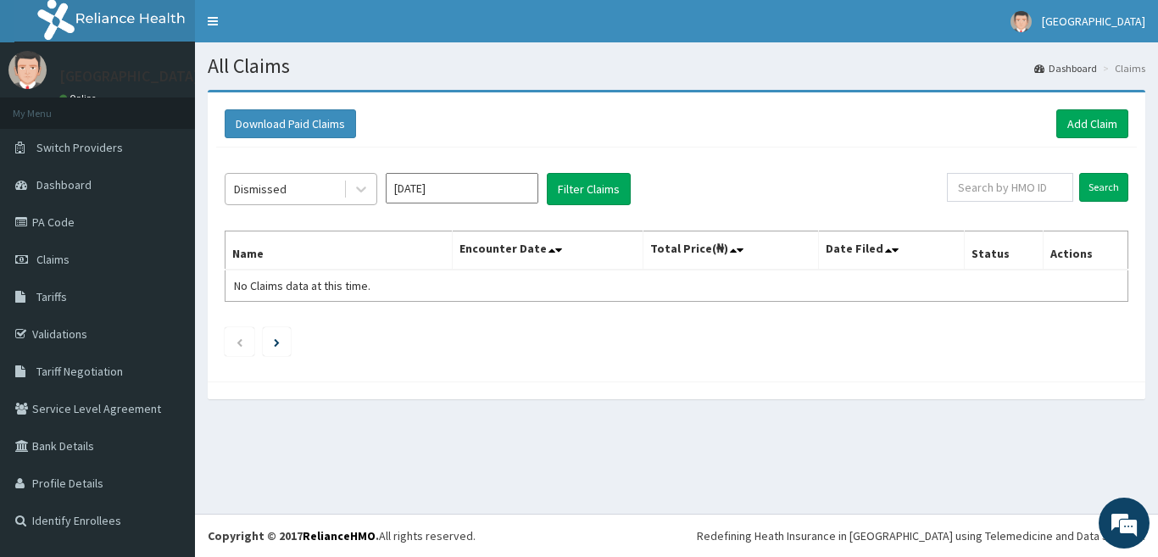
click at [280, 193] on div "Dismissed" at bounding box center [260, 189] width 53 height 17
click at [323, 186] on div "Dismissed" at bounding box center [284, 188] width 118 height 27
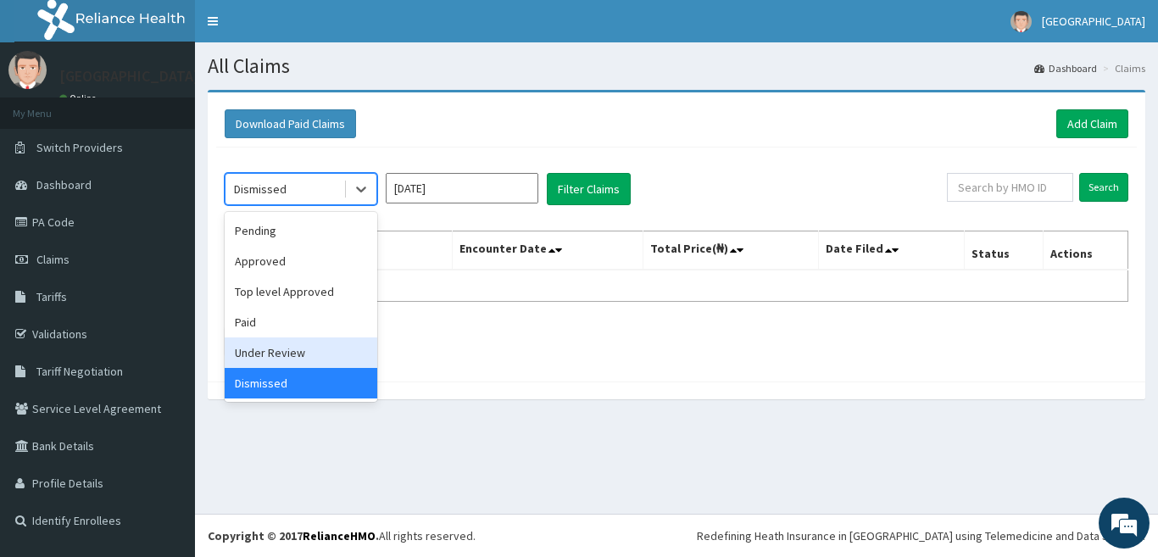
click at [296, 349] on div "Under Review" at bounding box center [301, 352] width 153 height 31
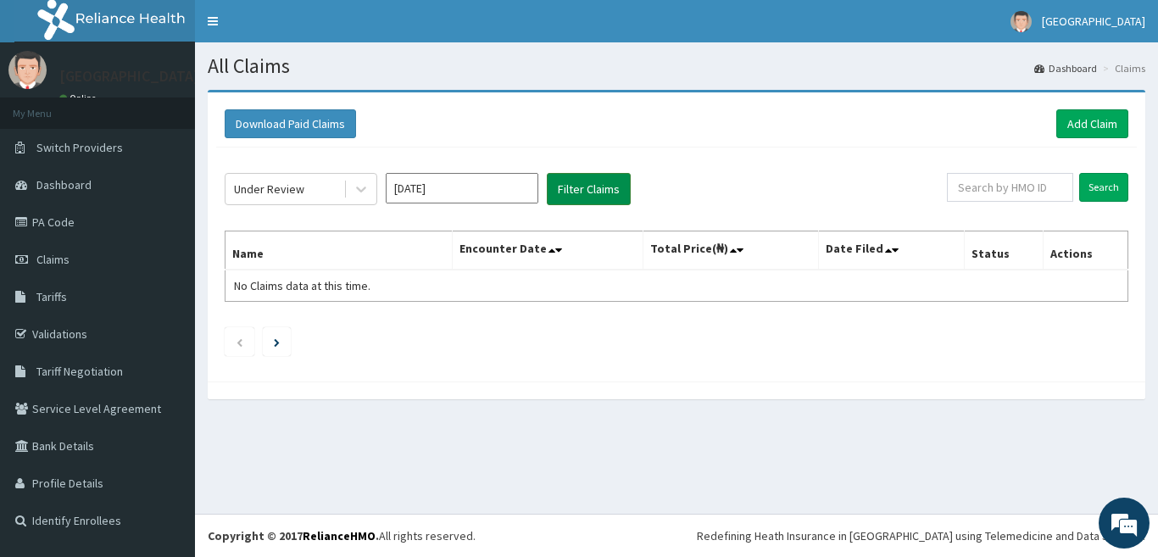
click at [592, 185] on button "Filter Claims" at bounding box center [589, 189] width 84 height 32
click at [305, 188] on div "Under Review" at bounding box center [284, 188] width 118 height 27
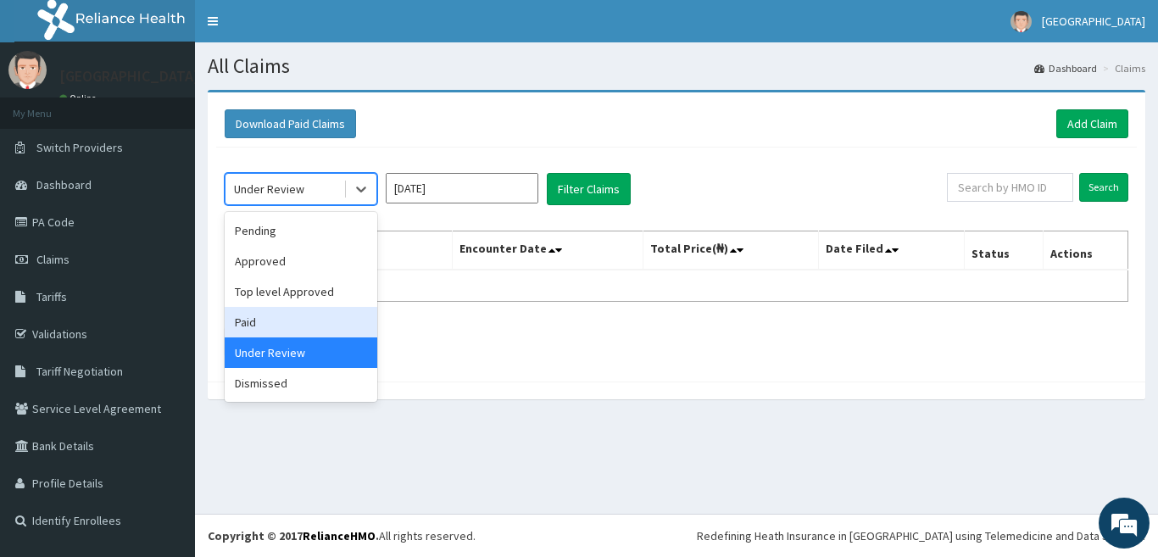
click at [286, 329] on div "Paid" at bounding box center [301, 322] width 153 height 31
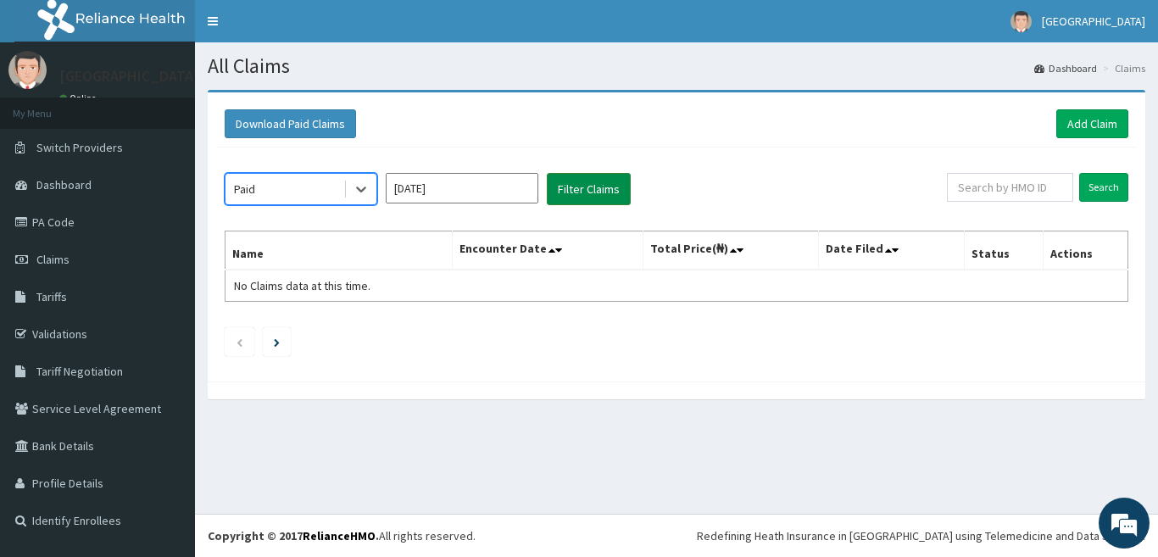
click at [608, 195] on button "Filter Claims" at bounding box center [589, 189] width 84 height 32
click at [598, 193] on button "Filter Claims" at bounding box center [589, 189] width 84 height 32
click at [596, 181] on button "Filter Claims" at bounding box center [589, 189] width 84 height 32
click at [722, 149] on div "Paid [DATE] Filter Claims Search Name Encounter Date Total Price(₦) Date Filed …" at bounding box center [676, 259] width 921 height 225
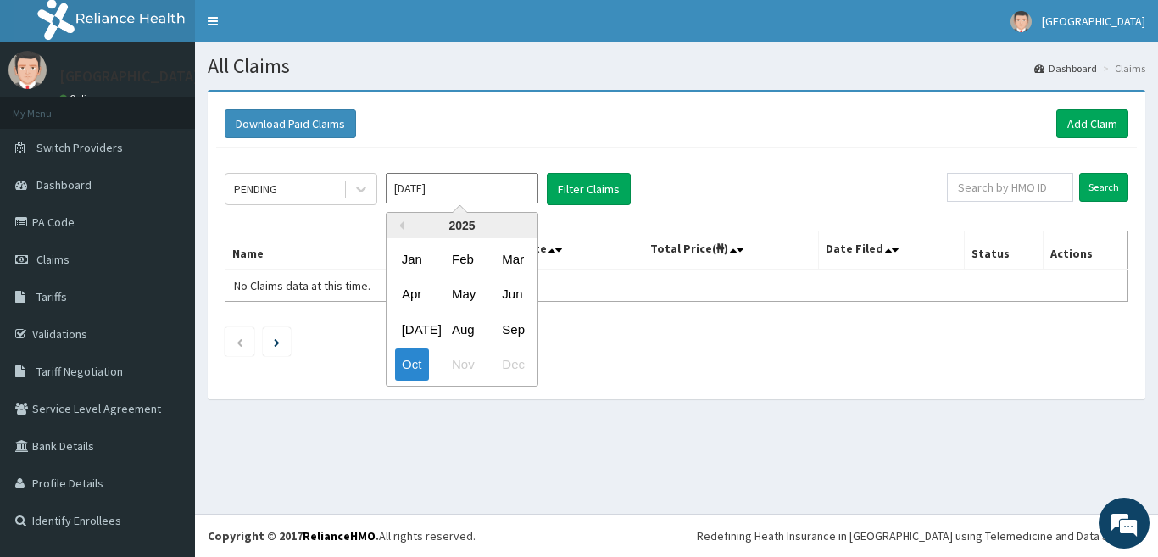
click at [446, 187] on input "[DATE]" at bounding box center [462, 188] width 153 height 31
click at [504, 331] on div "Sep" at bounding box center [512, 329] width 34 height 31
type input "[DATE]"
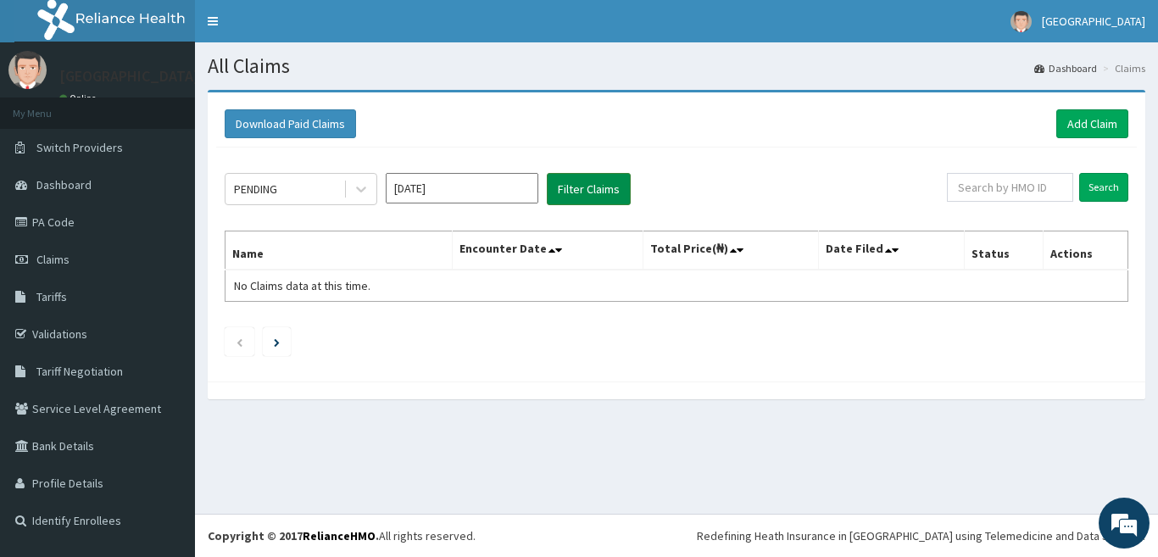
click at [591, 181] on button "Filter Claims" at bounding box center [589, 189] width 84 height 32
click at [576, 192] on button "Filter Claims" at bounding box center [589, 189] width 84 height 32
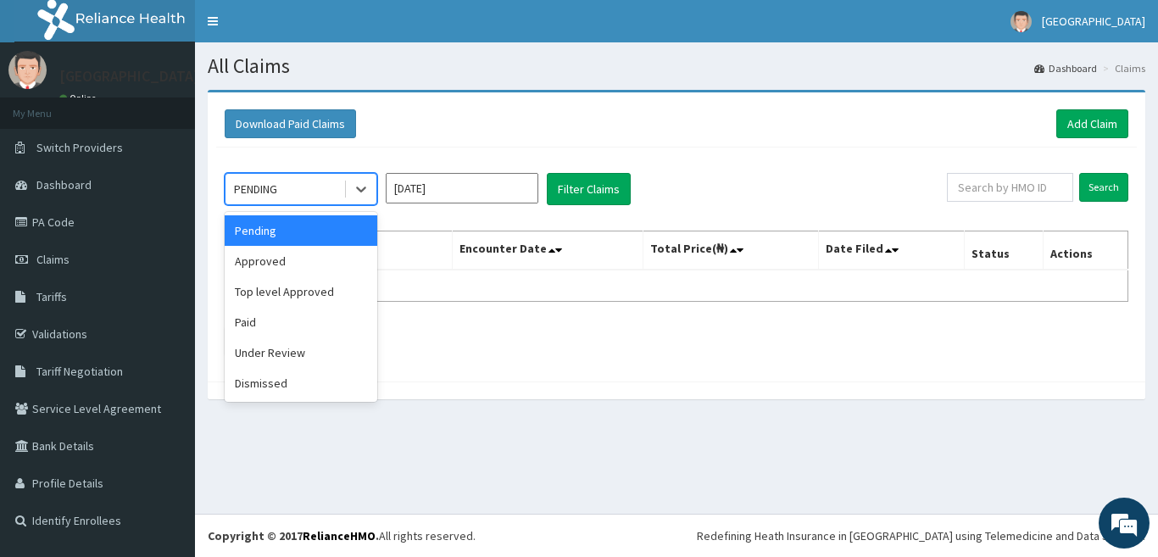
click at [288, 188] on div "PENDING" at bounding box center [284, 188] width 118 height 27
click at [270, 325] on div "Paid" at bounding box center [301, 322] width 153 height 31
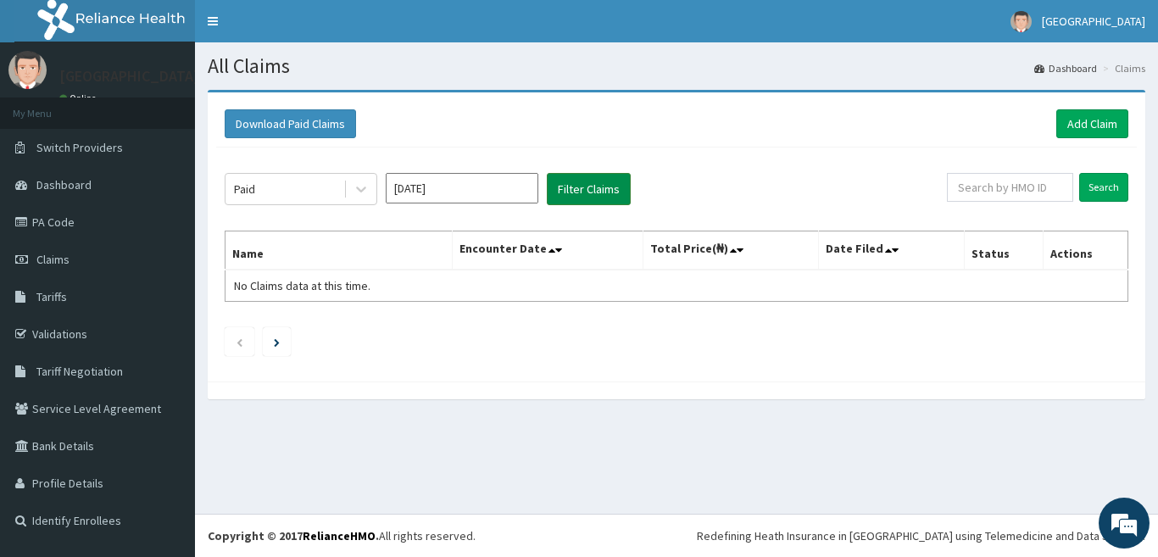
click at [593, 187] on button "Filter Claims" at bounding box center [589, 189] width 84 height 32
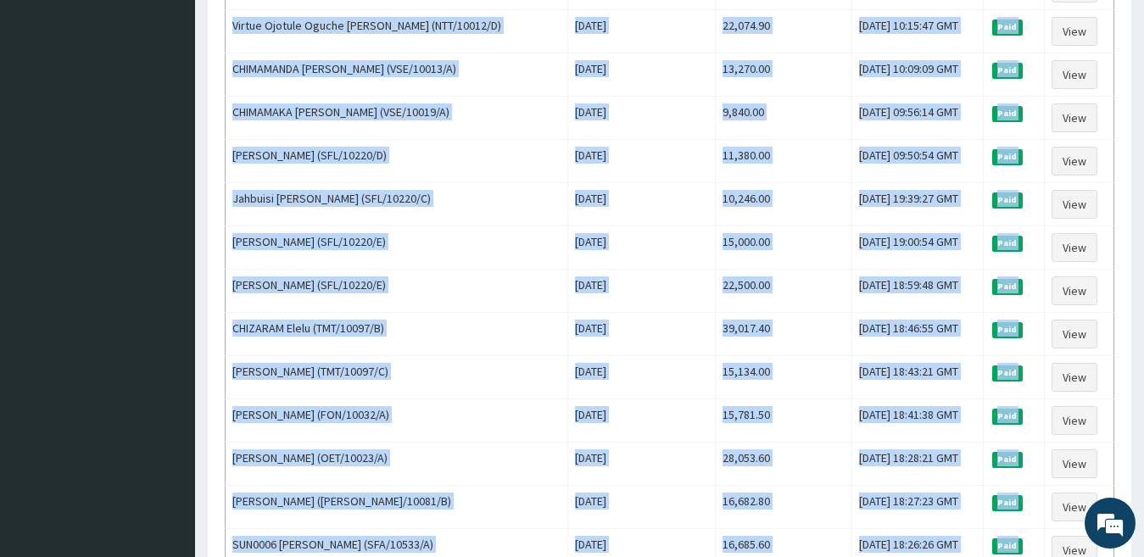
scroll to position [2045, 0]
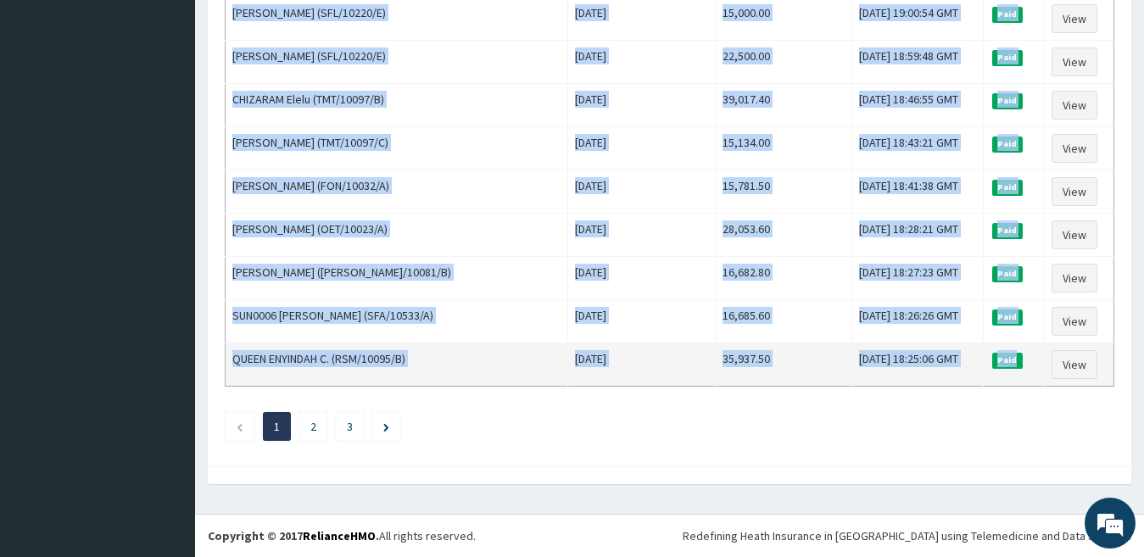
drag, startPoint x: 235, startPoint y: 291, endPoint x: 1021, endPoint y: 357, distance: 789.4
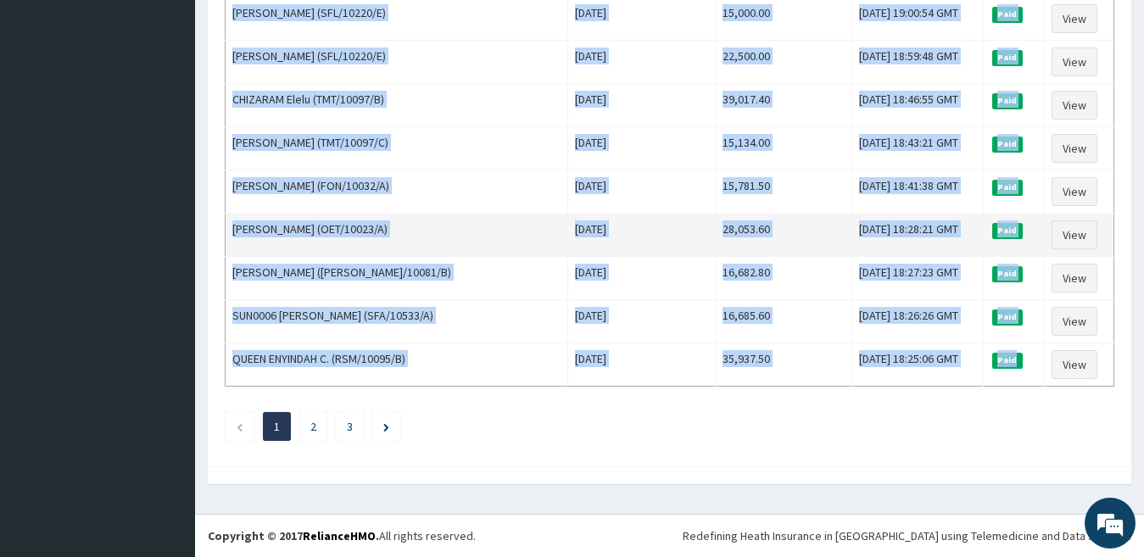
copy tbody "Joy Akpede (SMP/10007/C) Tue Sep 30 2025 34,169.90 Sun, 05 Oct 2025 15:09:08 GM…"
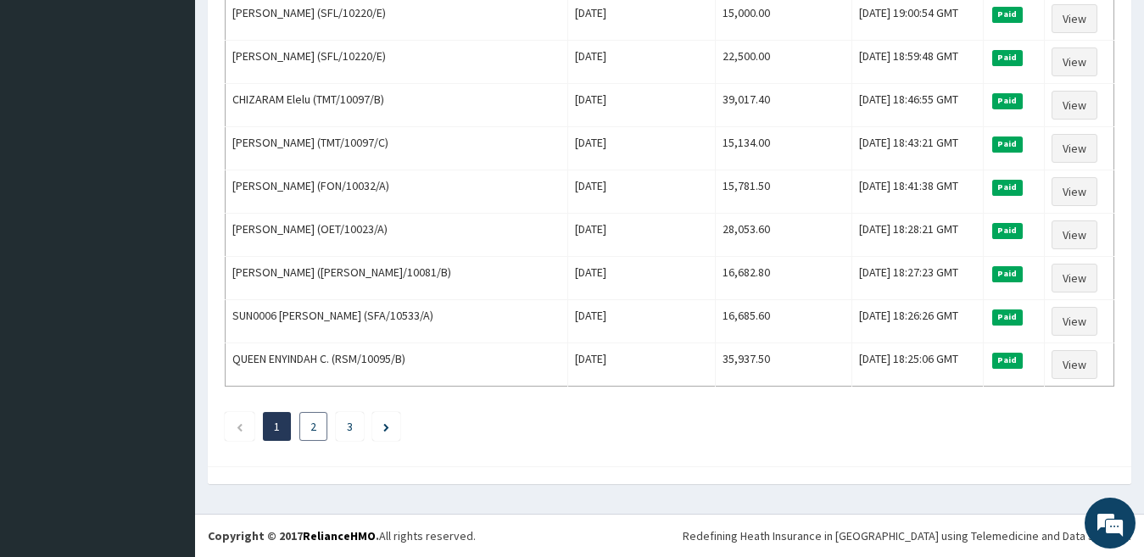
click at [309, 429] on li "2" at bounding box center [313, 426] width 28 height 29
click at [313, 426] on link "2" at bounding box center [313, 426] width 6 height 15
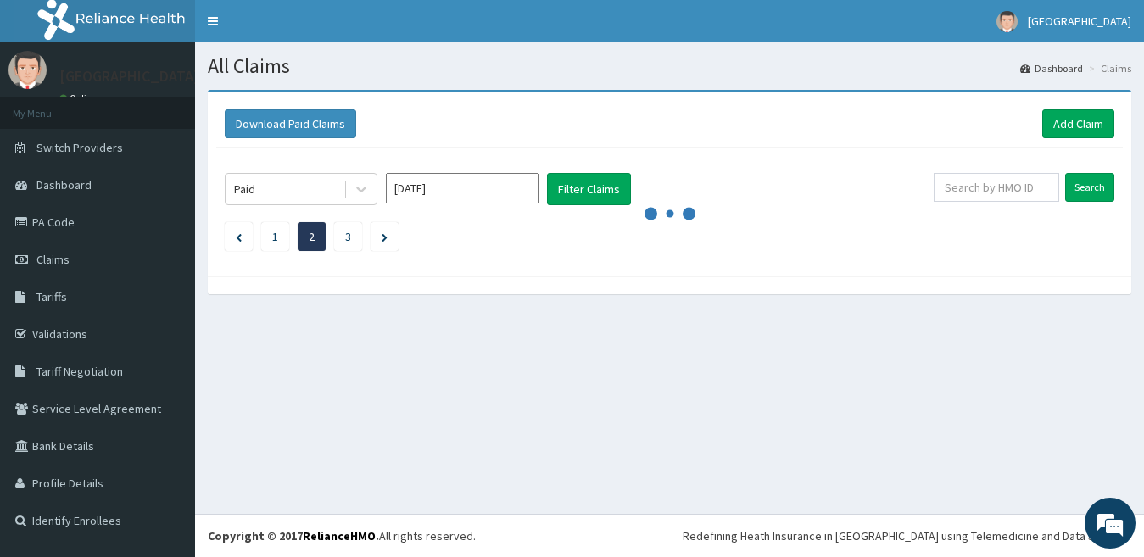
scroll to position [0, 0]
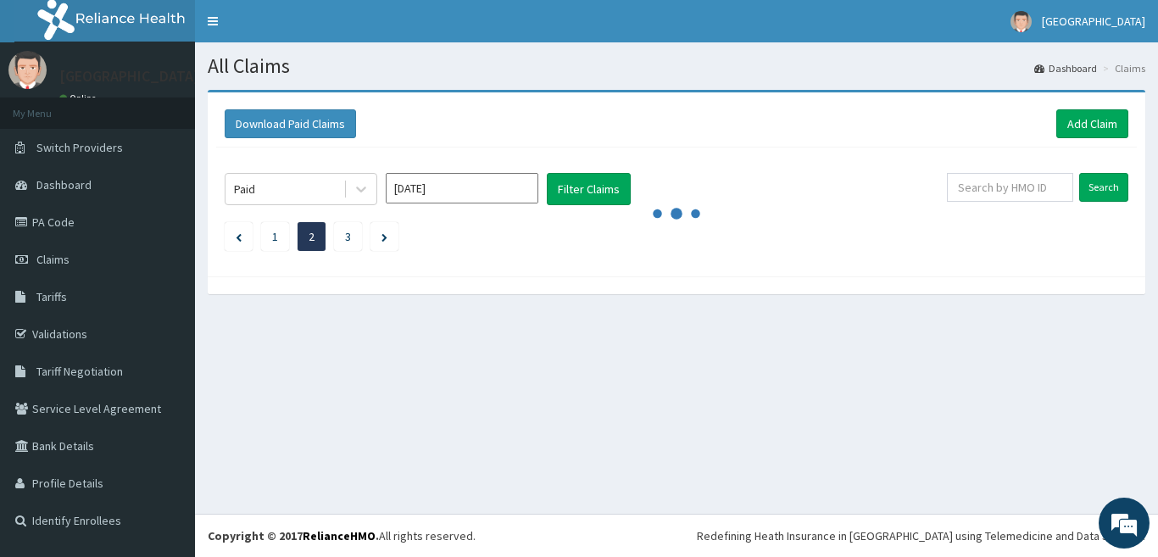
click at [313, 426] on div "All Claims Dashboard Claims Download Paid Claims Add Claim × Note you can only …" at bounding box center [676, 277] width 963 height 471
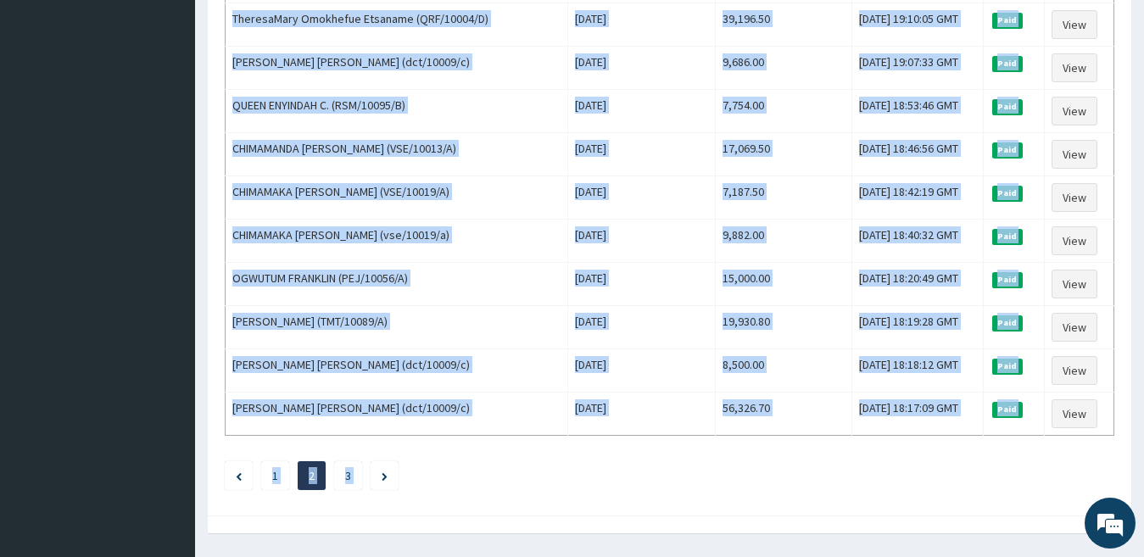
scroll to position [2045, 0]
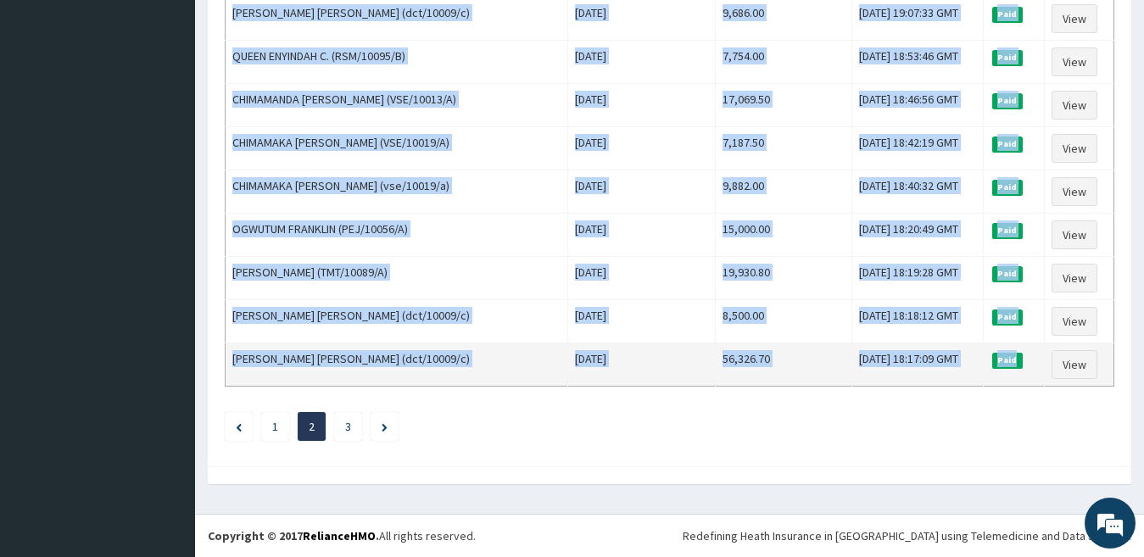
drag, startPoint x: 231, startPoint y: 284, endPoint x: 1023, endPoint y: 354, distance: 795.7
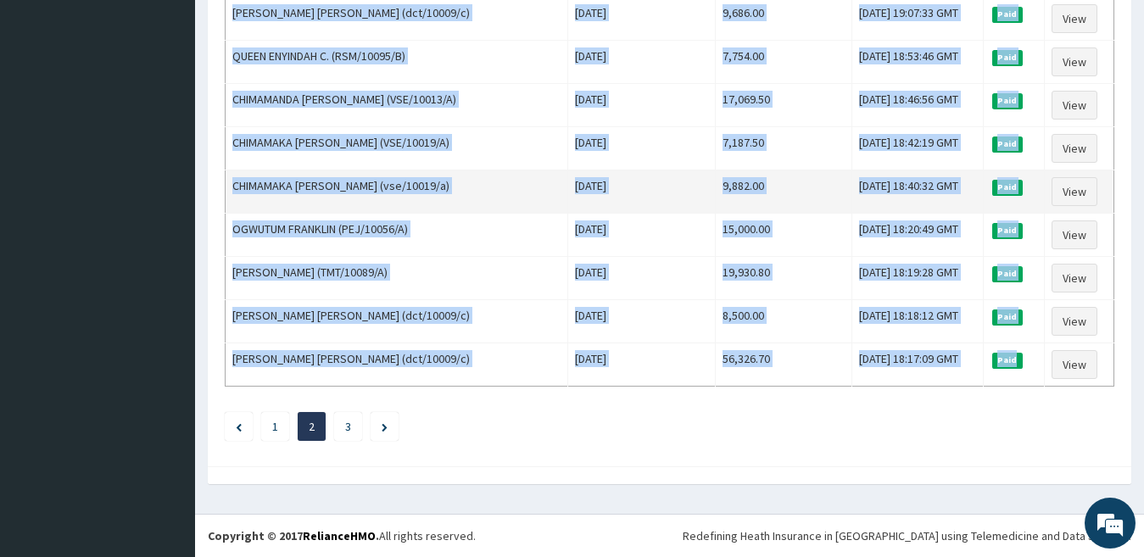
copy tbody "QUEEN ENYINDAH C. (RSM/10095/B) Thu Sep 18 2025 17,472.40 Wed, 24 Sep 2025 18:2…"
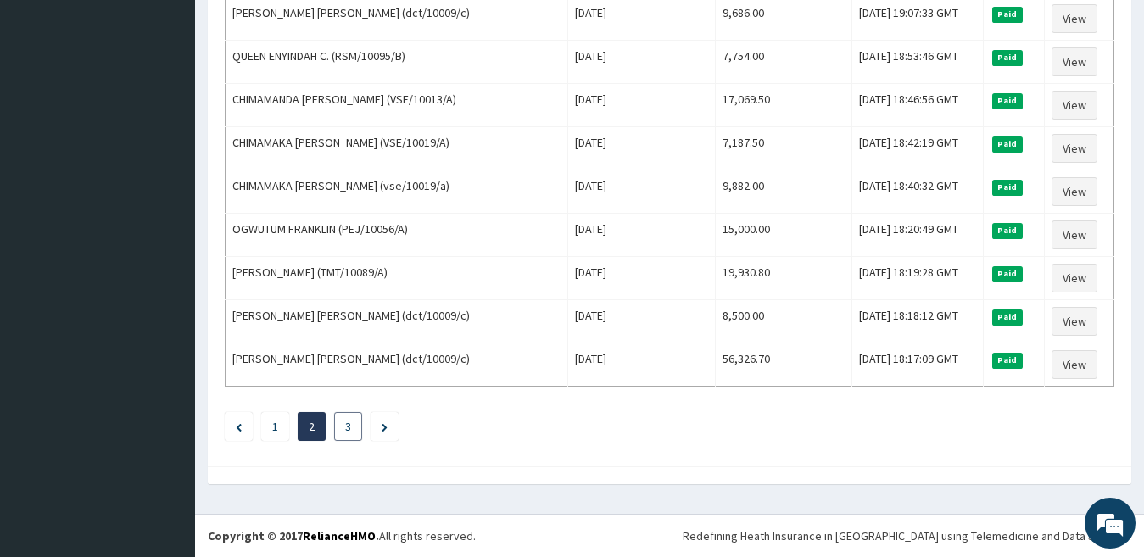
click at [349, 424] on link "3" at bounding box center [348, 426] width 6 height 15
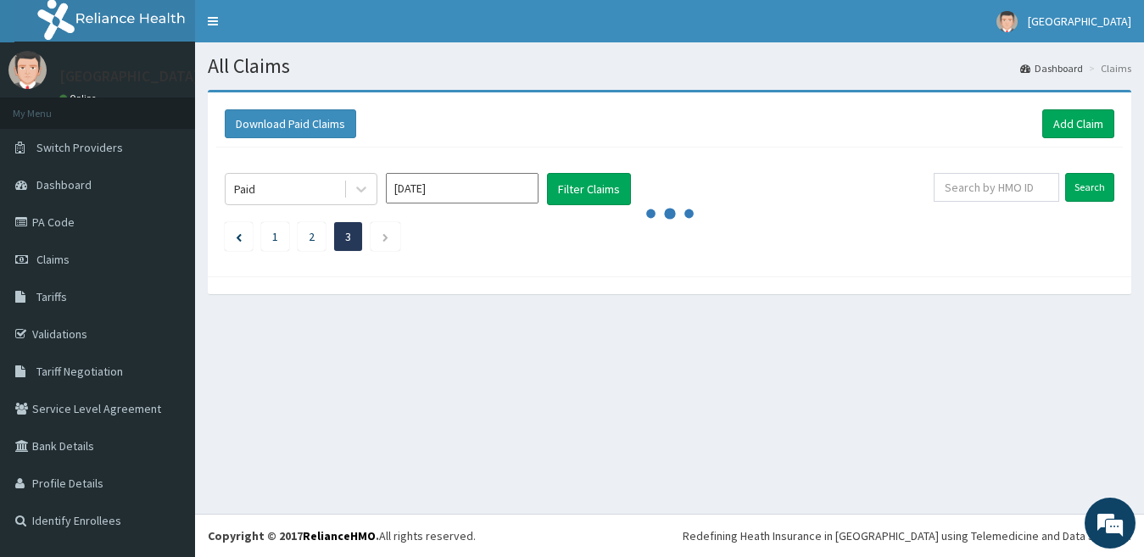
scroll to position [0, 0]
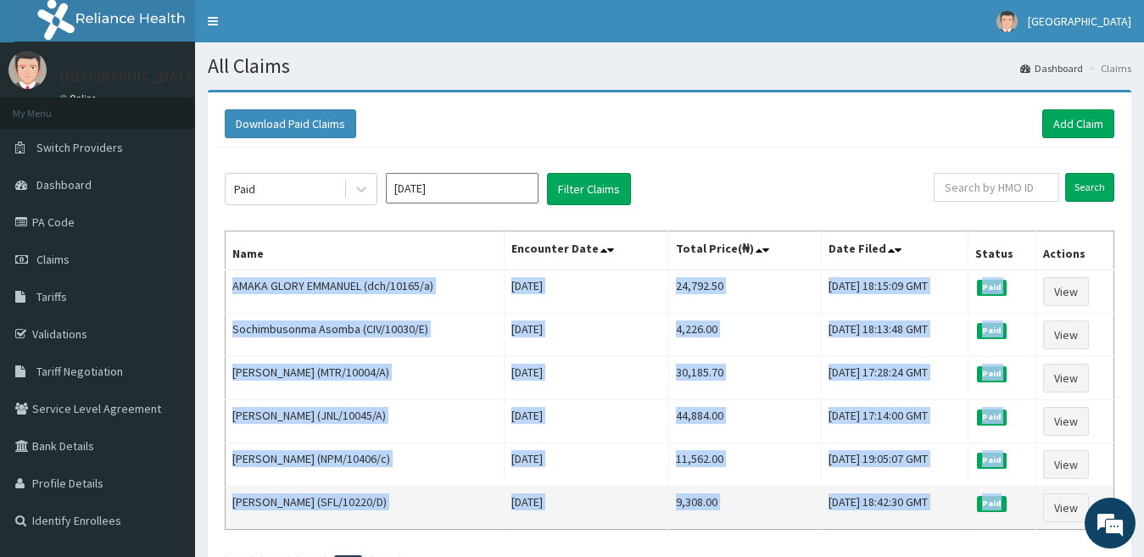
drag, startPoint x: 233, startPoint y: 285, endPoint x: 1018, endPoint y: 520, distance: 819.3
click at [1018, 520] on tbody "AMAKA GLORY EMMANUEL (dch/10165/a) Wed Sep 03 2025 24,792.50 Fri, 12 Sep 2025 1…" at bounding box center [669, 400] width 888 height 260
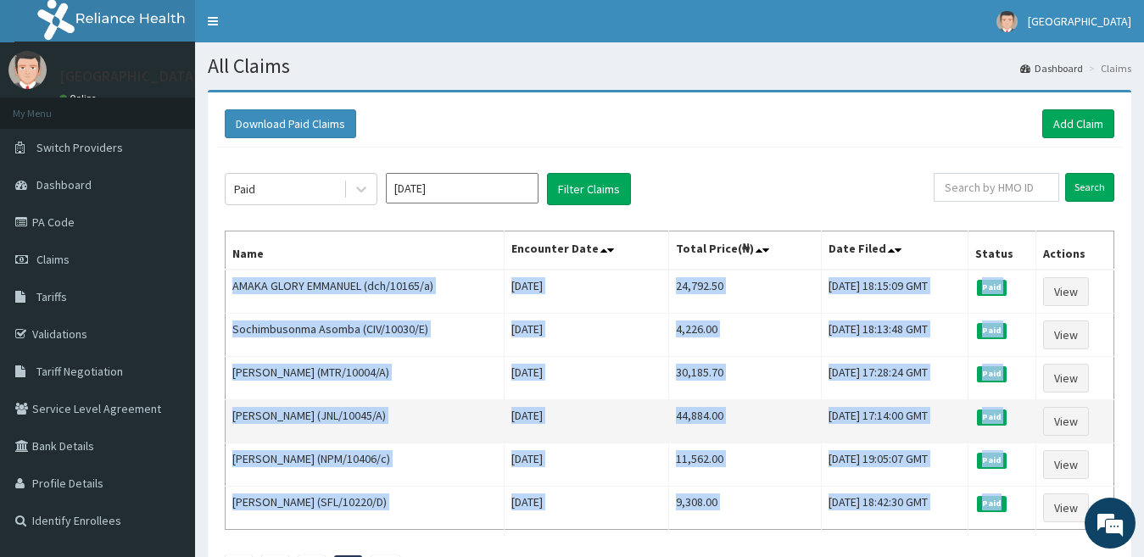
copy tbody "AMAKA GLORY EMMANUEL (dch/10165/a) Wed Sep 03 2025 24,792.50 Fri, 12 Sep 2025 1…"
